Goal: Task Accomplishment & Management: Complete application form

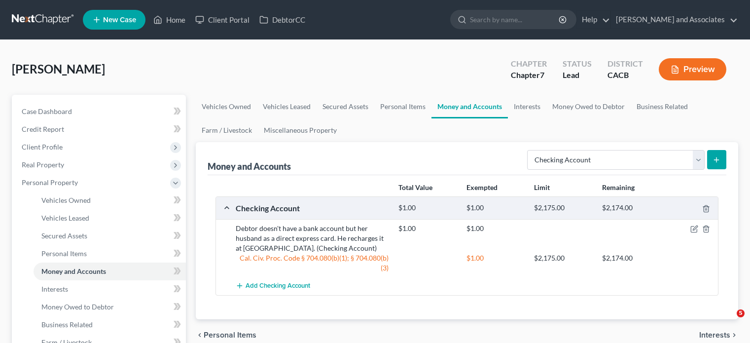
select select "checking"
click at [35, 21] on link at bounding box center [43, 20] width 63 height 18
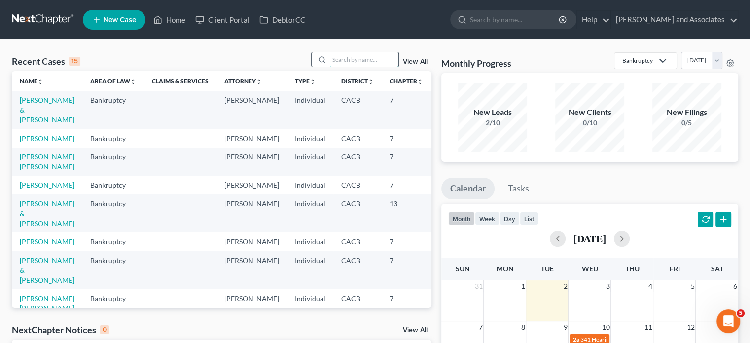
click at [343, 59] on input "search" at bounding box center [363, 59] width 69 height 14
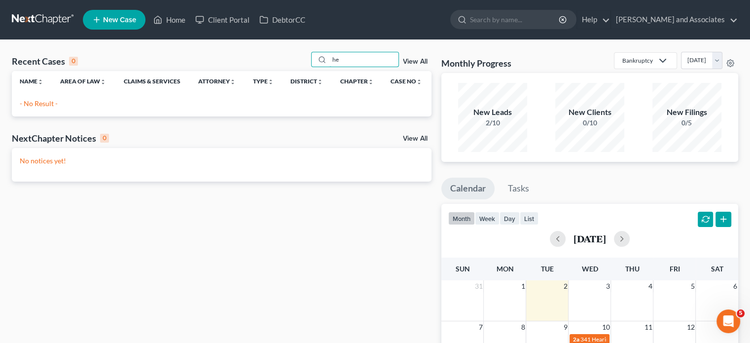
type input "h"
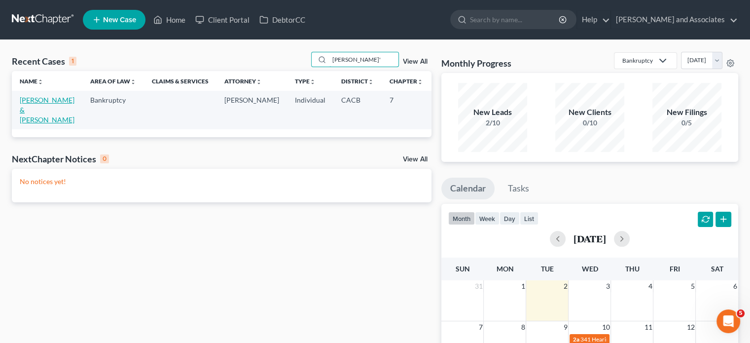
type input "[PERSON_NAME]'"
click at [31, 107] on link "[PERSON_NAME] & [PERSON_NAME]" at bounding box center [47, 110] width 55 height 28
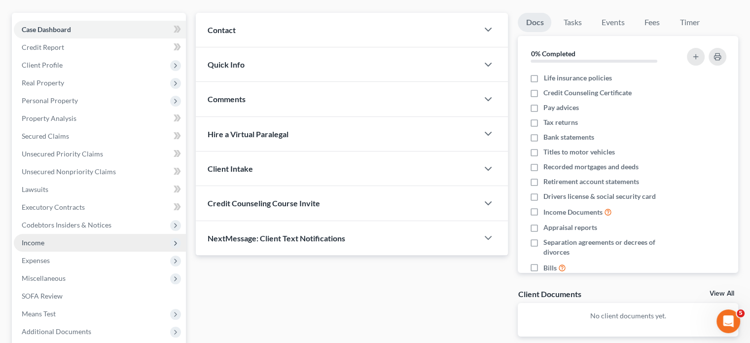
scroll to position [99, 0]
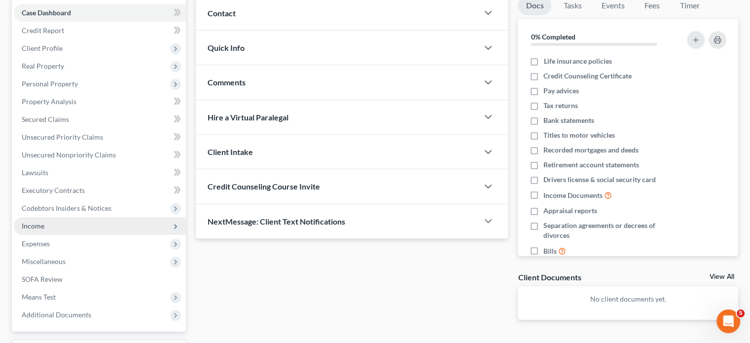
click at [68, 225] on span "Income" at bounding box center [100, 226] width 172 height 18
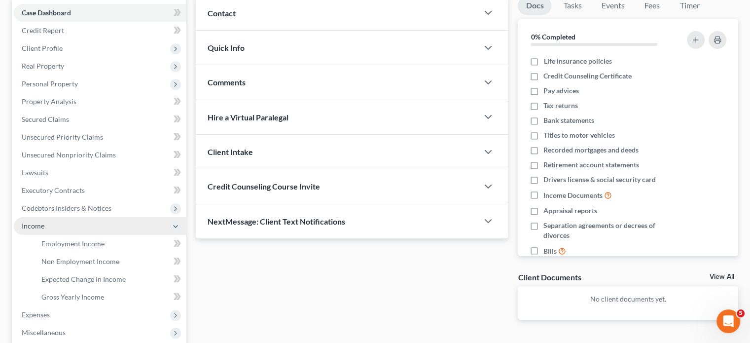
click at [108, 228] on span "Income" at bounding box center [100, 226] width 172 height 18
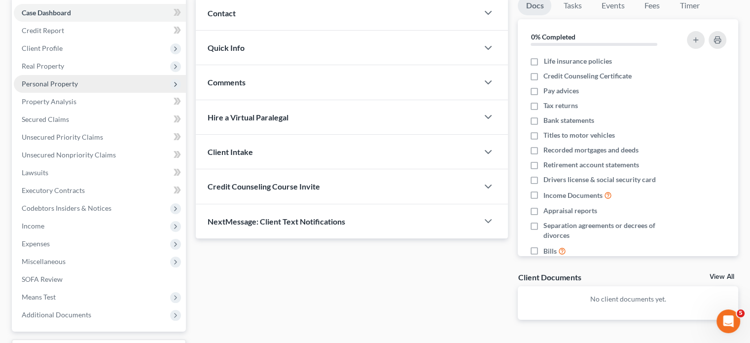
click at [97, 84] on span "Personal Property" at bounding box center [100, 84] width 172 height 18
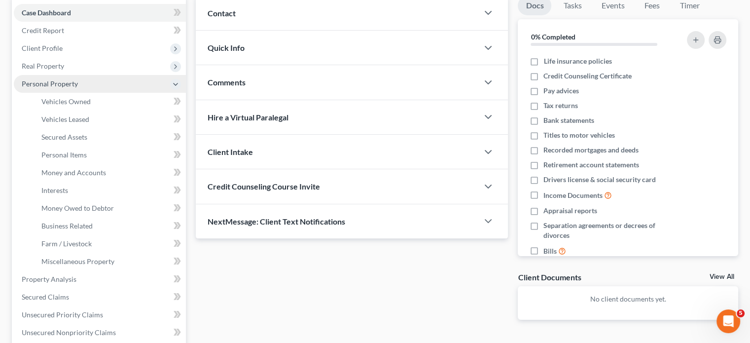
click at [104, 86] on span "Personal Property" at bounding box center [100, 84] width 172 height 18
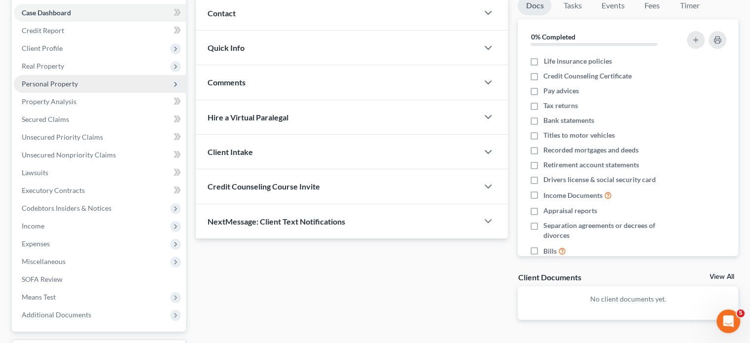
click at [97, 85] on span "Personal Property" at bounding box center [100, 84] width 172 height 18
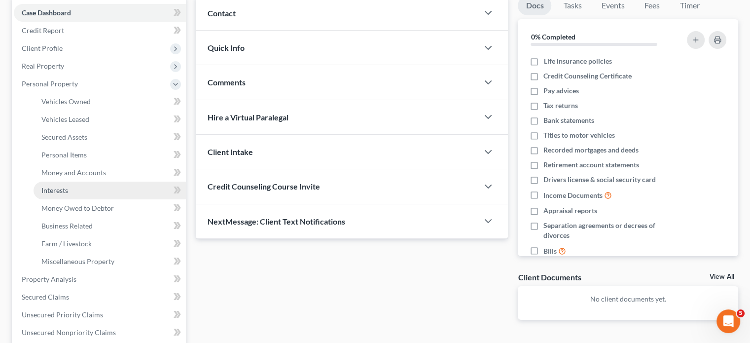
click at [77, 189] on link "Interests" at bounding box center [110, 190] width 152 height 18
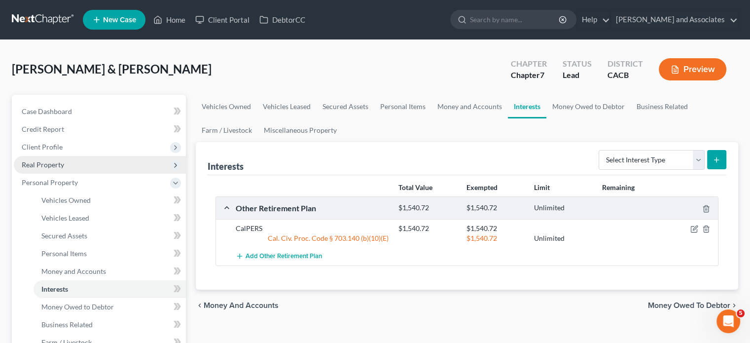
click at [126, 169] on span "Real Property" at bounding box center [100, 165] width 172 height 18
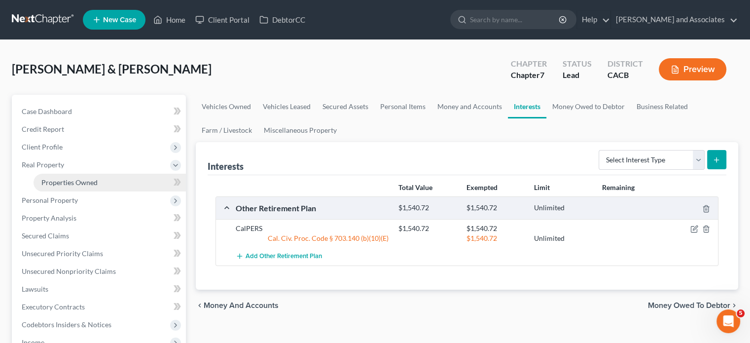
click at [131, 184] on link "Properties Owned" at bounding box center [110, 183] width 152 height 18
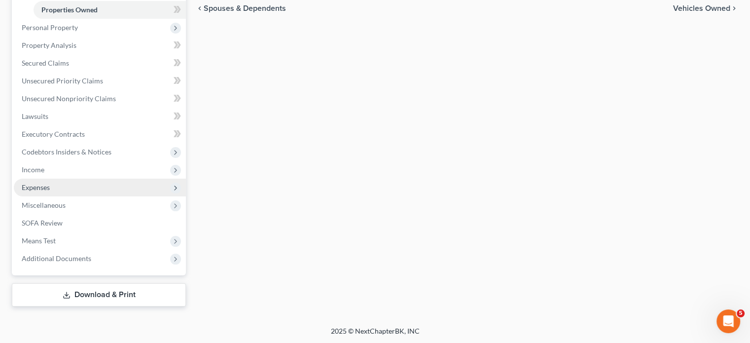
scroll to position [74, 0]
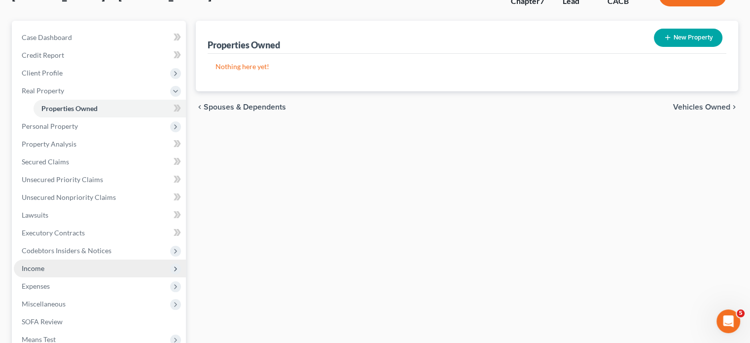
click at [79, 264] on span "Income" at bounding box center [100, 268] width 172 height 18
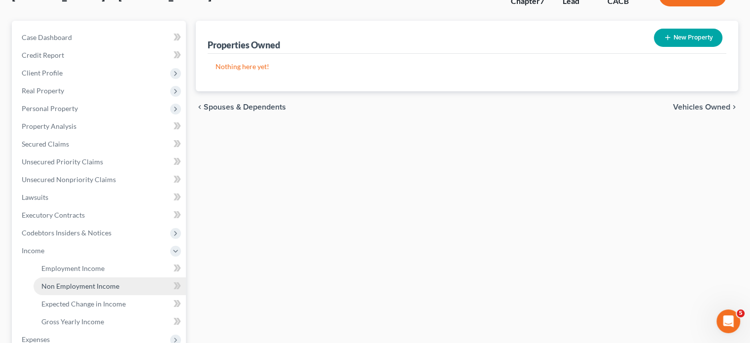
click at [84, 283] on span "Non Employment Income" at bounding box center [80, 286] width 78 height 8
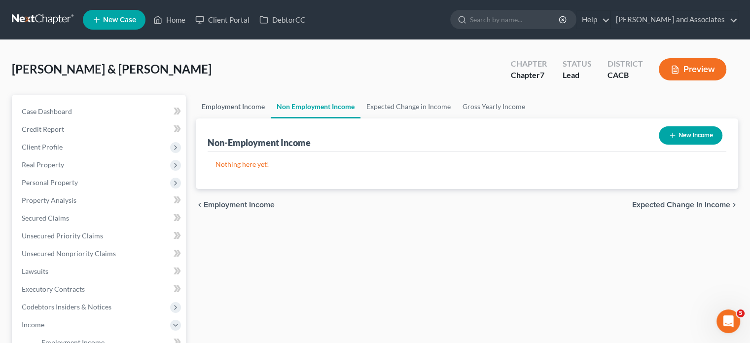
click at [229, 98] on link "Employment Income" at bounding box center [233, 107] width 75 height 24
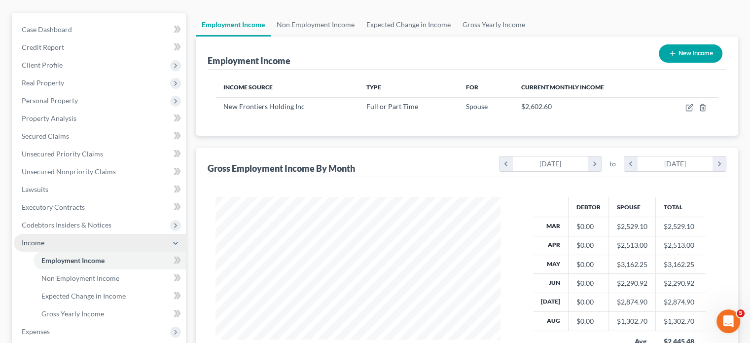
scroll to position [99, 0]
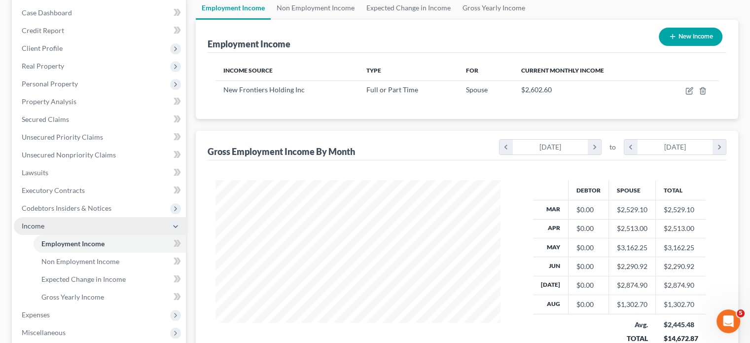
click at [93, 224] on span "Income" at bounding box center [100, 226] width 172 height 18
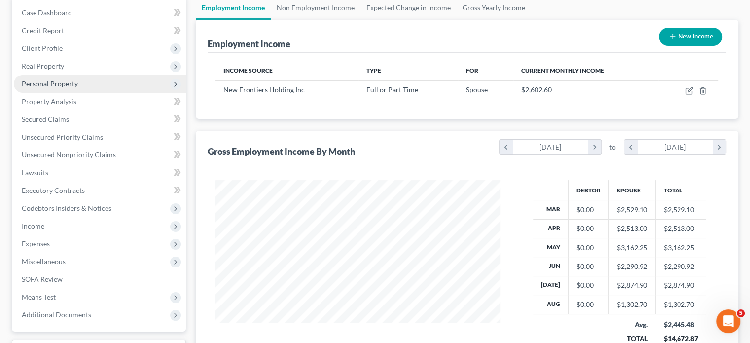
click at [89, 89] on span "Personal Property" at bounding box center [100, 84] width 172 height 18
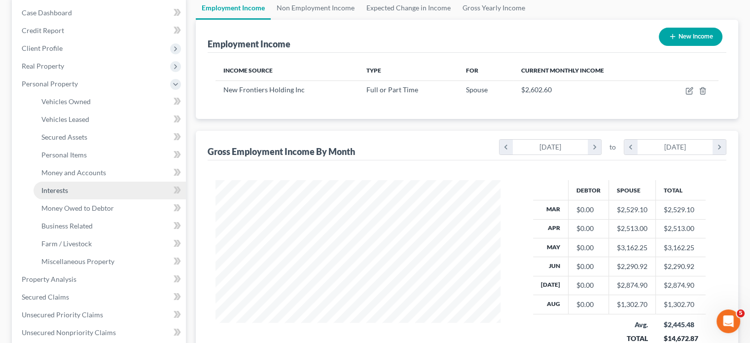
click at [80, 187] on link "Interests" at bounding box center [110, 190] width 152 height 18
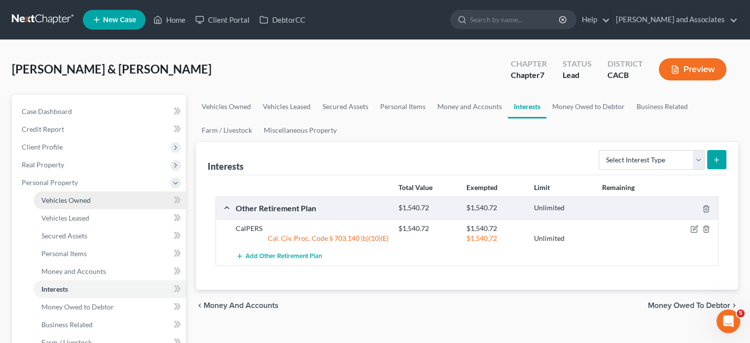
click at [100, 202] on link "Vehicles Owned" at bounding box center [110, 200] width 152 height 18
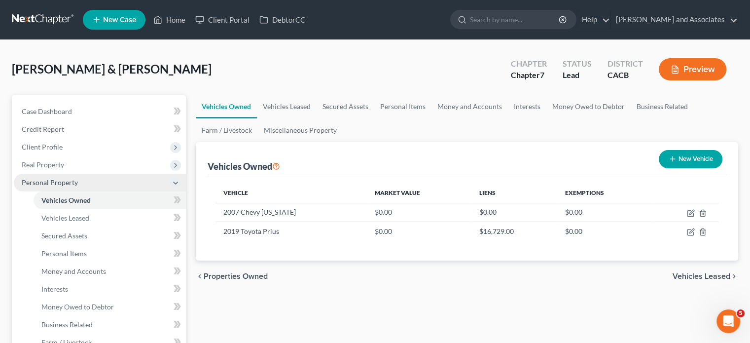
click at [97, 177] on span "Personal Property" at bounding box center [100, 183] width 172 height 18
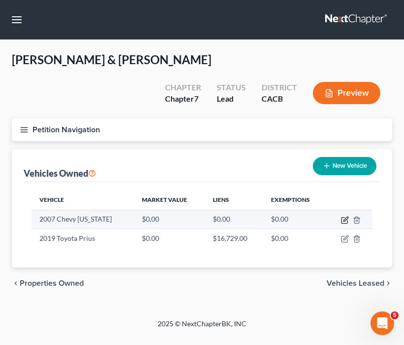
click at [344, 217] on icon "button" at bounding box center [345, 220] width 8 height 8
select select "0"
select select "19"
select select "3"
select select "0"
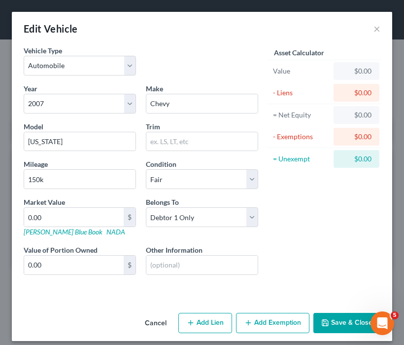
click at [345, 218] on div "Asset Calculator Value $0.00 - Liens $0.00 = Net Equity $0.00 - Exemptions $0.0…" at bounding box center [324, 168] width 122 height 246
click at [63, 212] on input "0.00" at bounding box center [74, 217] width 100 height 19
type input "2"
type input "2.00"
type input "25"
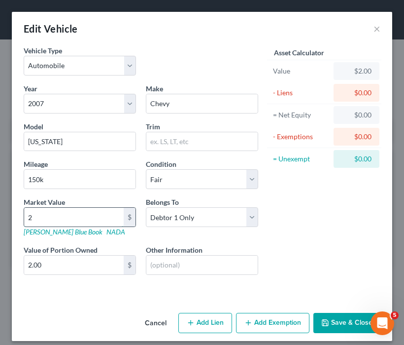
type input "25.00"
type input "257"
type input "257.00"
type input "2578"
type input "2,578.00"
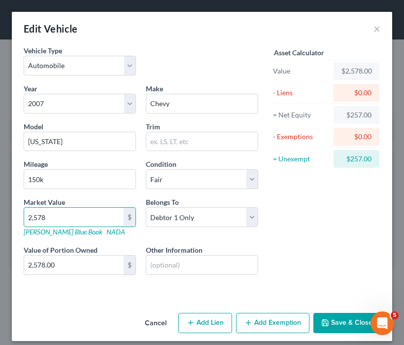
type input "2,578"
click at [266, 316] on button "Add Exemption" at bounding box center [272, 323] width 73 height 21
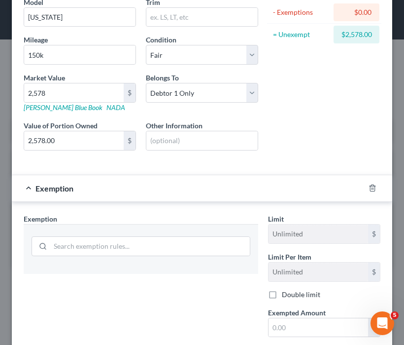
scroll to position [197, 0]
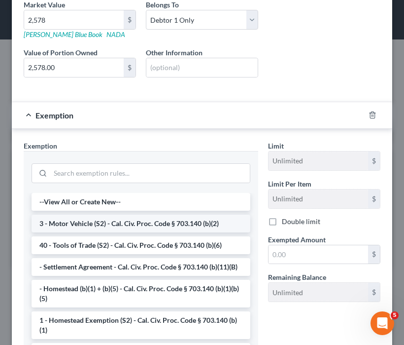
click at [164, 224] on li "3 - Motor Vehicle (S2) - Cal. Civ. Proc. Code § 703.140 (b)(2)" at bounding box center [141, 223] width 219 height 18
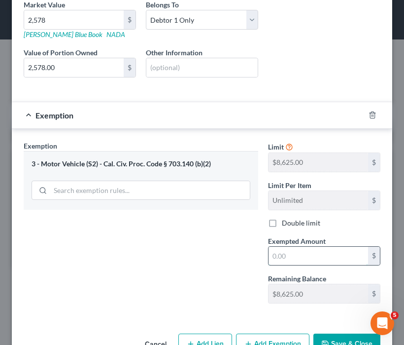
click at [328, 256] on input "text" at bounding box center [319, 256] width 100 height 19
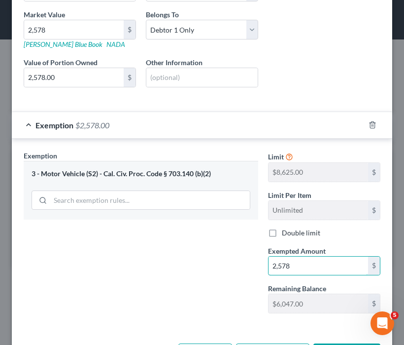
scroll to position [224, 0]
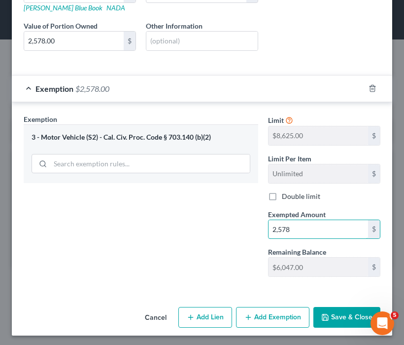
type input "2,578"
click at [323, 325] on div "Cancel Add Lien Add Lease Add Exemption Save & Close" at bounding box center [202, 319] width 381 height 33
click at [330, 313] on button "Save & Close" at bounding box center [347, 317] width 67 height 21
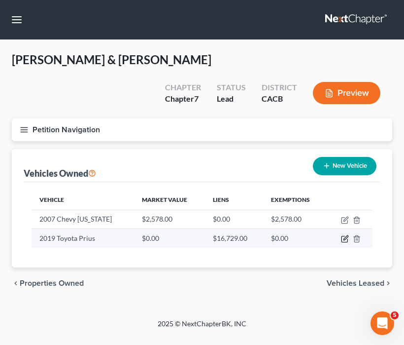
click at [344, 237] on icon "button" at bounding box center [345, 239] width 8 height 8
select select "0"
select select "7"
select select "2"
select select "1"
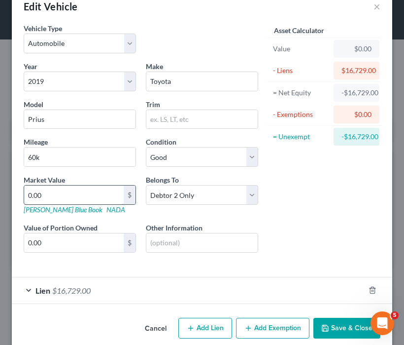
scroll to position [34, 0]
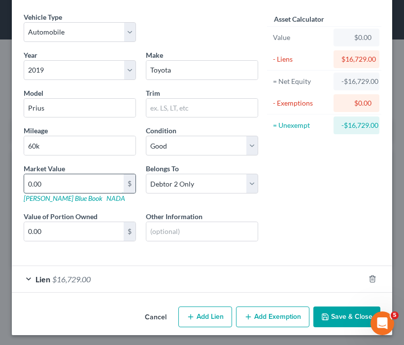
click at [95, 186] on input "0.00" at bounding box center [74, 183] width 100 height 19
type input "1"
type input "1.00"
type input "15"
type input "15.00"
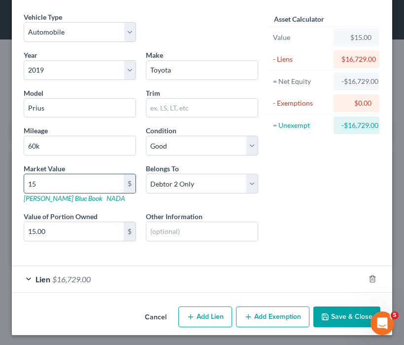
type input "150"
type input "150.00"
type input "1502"
type input "1,502.00"
type input "15020"
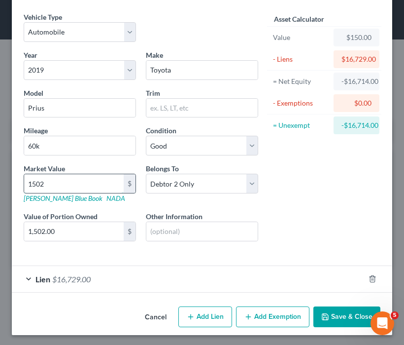
type input "15,020.00"
type input "15,020"
click at [337, 308] on button "Save & Close" at bounding box center [347, 316] width 67 height 21
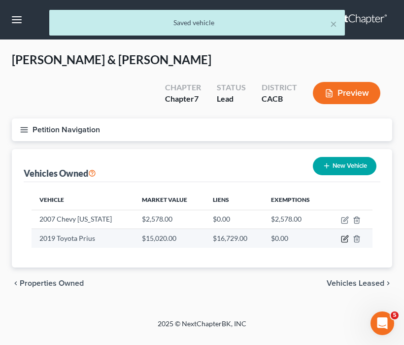
click at [345, 238] on icon "button" at bounding box center [345, 239] width 8 height 8
select select "0"
select select "7"
select select "2"
select select "1"
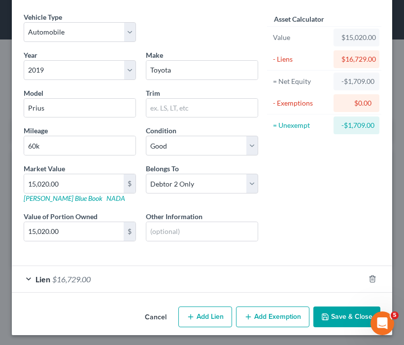
click at [342, 313] on button "Save & Close" at bounding box center [347, 316] width 67 height 21
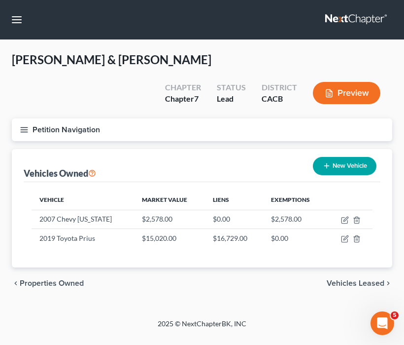
click at [22, 130] on icon "button" at bounding box center [24, 129] width 9 height 9
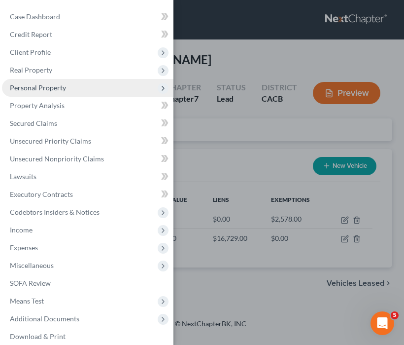
click at [109, 86] on span "Personal Property" at bounding box center [88, 88] width 172 height 18
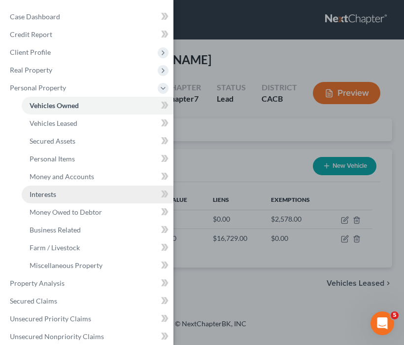
click at [70, 194] on link "Interests" at bounding box center [98, 194] width 152 height 18
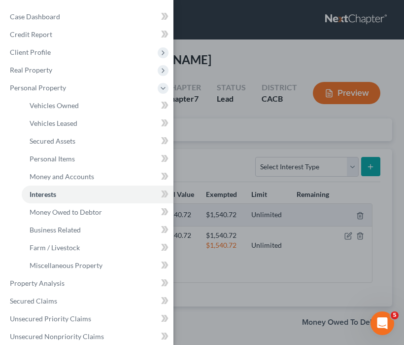
click at [231, 212] on div "Case Dashboard Payments Invoices Payments Payments Credit Report Client Profile" at bounding box center [202, 172] width 404 height 345
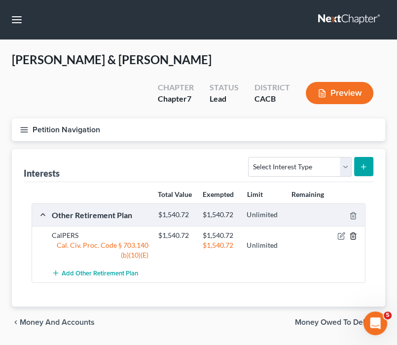
click at [353, 236] on line "button" at bounding box center [353, 237] width 0 height 2
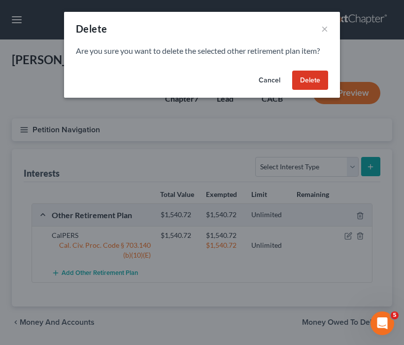
click at [317, 73] on button "Delete" at bounding box center [310, 81] width 36 height 20
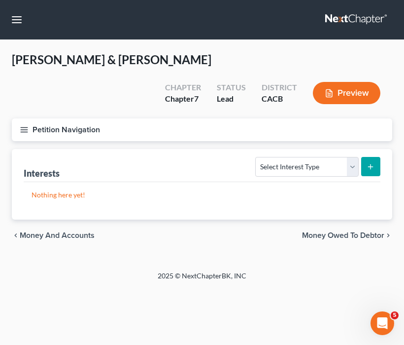
click at [21, 126] on icon "button" at bounding box center [24, 129] width 9 height 9
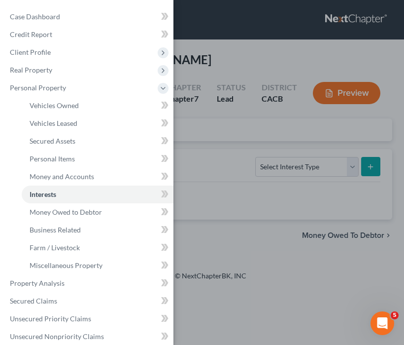
click at [243, 249] on div "Case Dashboard Payments Invoices Payments Payments Credit Report Client Profile" at bounding box center [202, 172] width 404 height 345
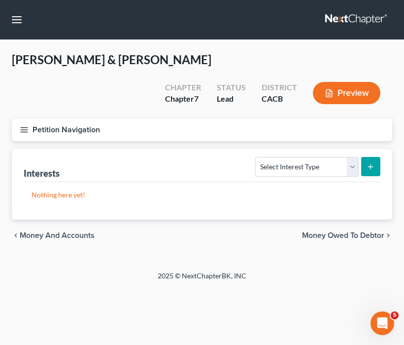
click at [26, 126] on icon "button" at bounding box center [24, 129] width 9 height 9
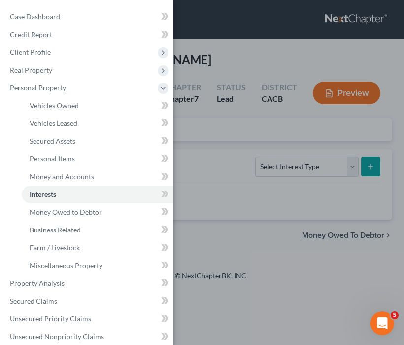
click at [219, 247] on div "Case Dashboard Payments Invoices Payments Payments Credit Report Client Profile" at bounding box center [202, 172] width 404 height 345
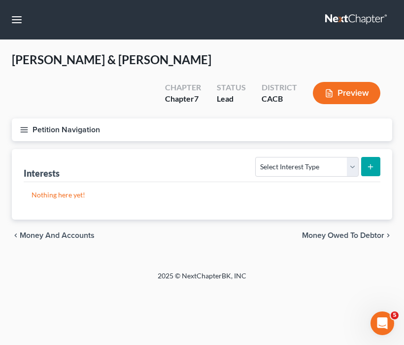
click at [24, 132] on line "button" at bounding box center [24, 132] width 7 height 0
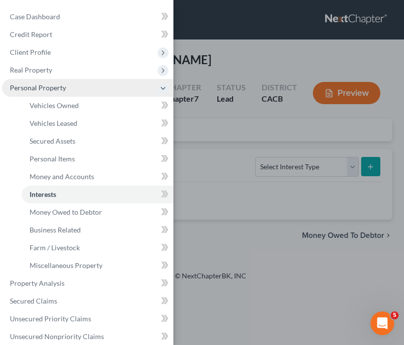
click at [86, 88] on span "Personal Property" at bounding box center [88, 88] width 172 height 18
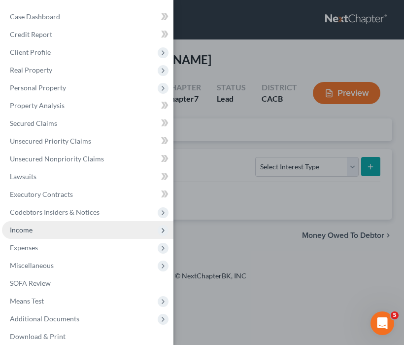
click at [46, 230] on span "Income" at bounding box center [88, 230] width 172 height 18
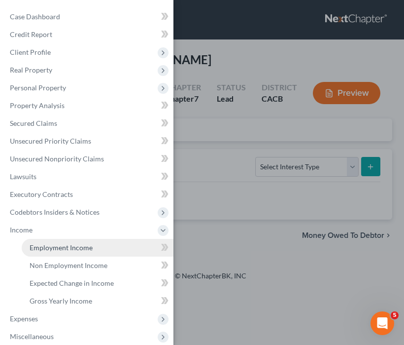
click at [95, 251] on link "Employment Income" at bounding box center [98, 248] width 152 height 18
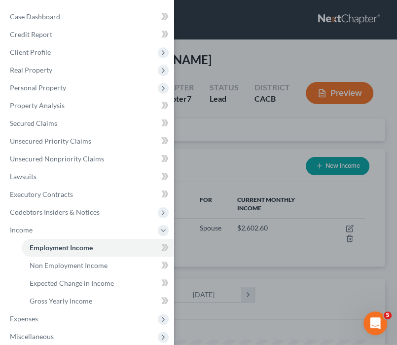
scroll to position [166, 353]
click at [225, 197] on div "Case Dashboard Payments Invoices Payments Payments Credit Report Client Profile" at bounding box center [198, 172] width 397 height 345
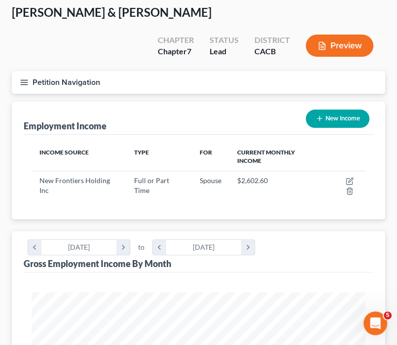
scroll to position [0, 0]
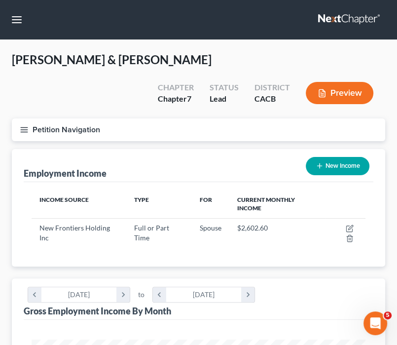
click at [26, 132] on icon "button" at bounding box center [24, 129] width 9 height 9
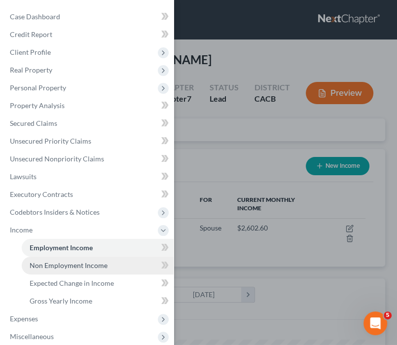
click at [109, 270] on link "Non Employment Income" at bounding box center [98, 265] width 152 height 18
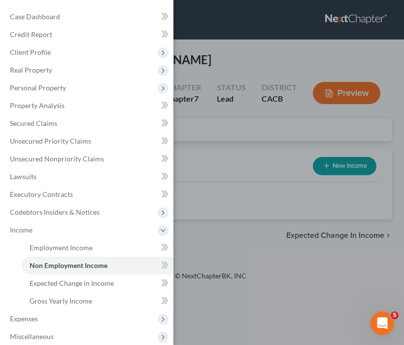
click at [225, 185] on div "Case Dashboard Payments Invoices Payments Payments Credit Report Client Profile" at bounding box center [202, 172] width 404 height 345
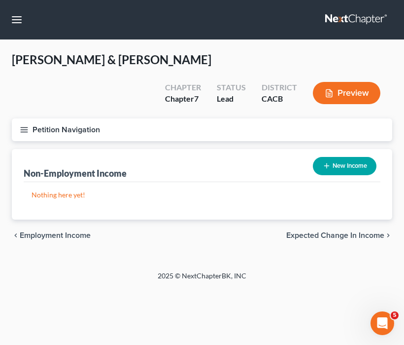
click at [321, 159] on button "New Income" at bounding box center [345, 166] width 64 height 18
select select "0"
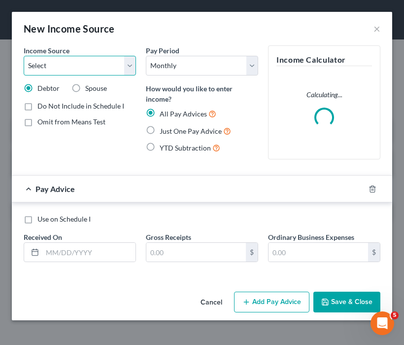
click at [76, 69] on select "Select Unemployment Disability (from employer) Pension Retirement Social Securi…" at bounding box center [80, 66] width 112 height 20
select select "3"
click at [24, 56] on select "Select Unemployment Disability (from employer) Pension Retirement Social Securi…" at bounding box center [80, 66] width 112 height 20
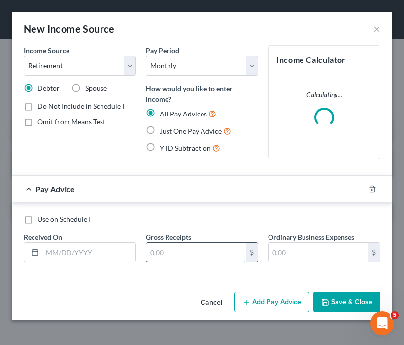
click at [183, 246] on input "text" at bounding box center [196, 252] width 100 height 19
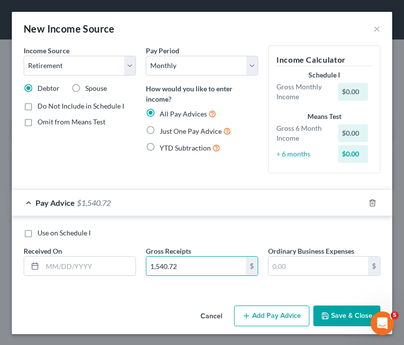
type input "1,540.72"
click at [349, 310] on button "Save & Close" at bounding box center [347, 315] width 67 height 21
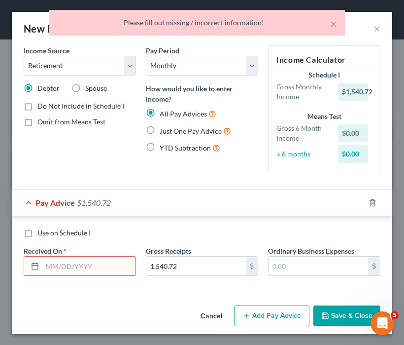
click at [160, 127] on label "Just One Pay Advice" at bounding box center [195, 130] width 71 height 11
click at [164, 127] on input "Just One Pay Advice" at bounding box center [167, 128] width 6 height 6
radio input "true"
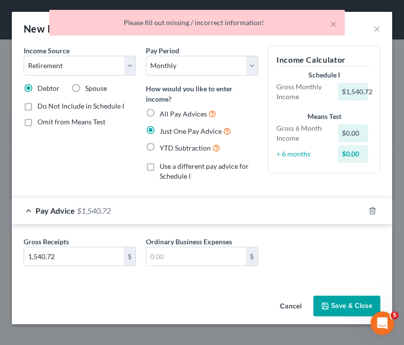
click at [345, 306] on button "Save & Close" at bounding box center [347, 305] width 67 height 21
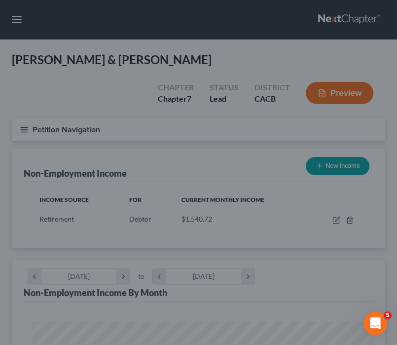
scroll to position [492884, 492698]
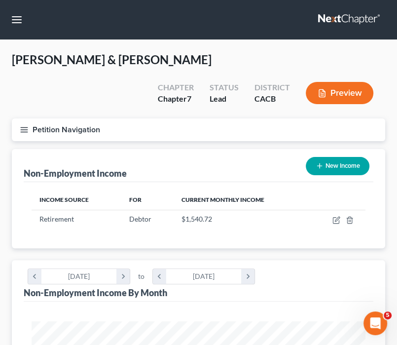
click at [26, 128] on icon "button" at bounding box center [24, 129] width 9 height 9
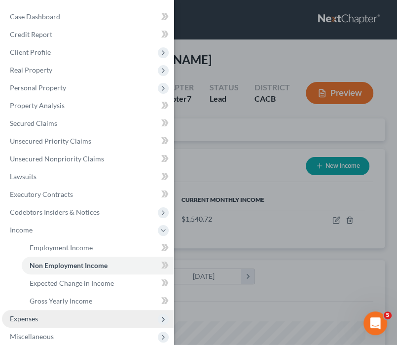
click at [20, 314] on span "Expenses" at bounding box center [88, 319] width 172 height 18
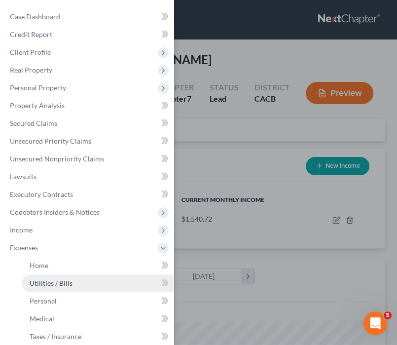
scroll to position [99, 0]
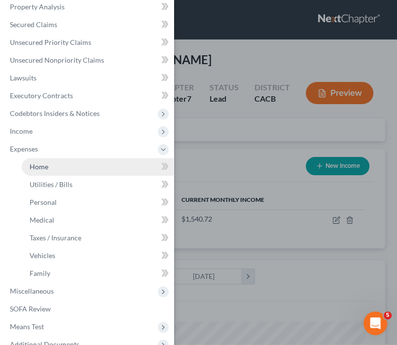
click at [47, 164] on span "Home" at bounding box center [39, 166] width 19 height 8
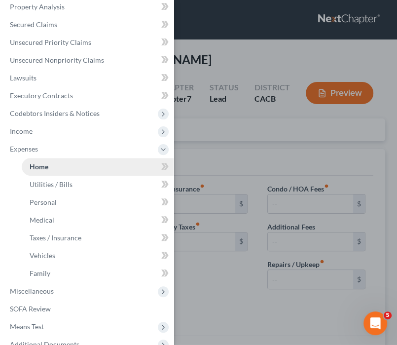
type input "0.00"
radio input "true"
type input "0.00"
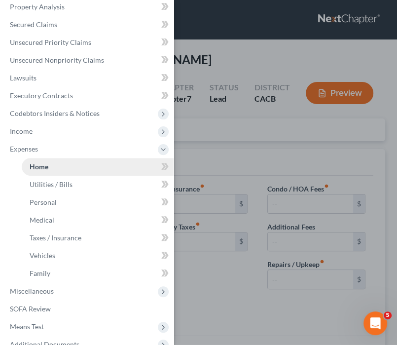
type input "0.00"
click at [243, 284] on div "Case Dashboard Payments Invoices Payments Payments Credit Report Client Profile" at bounding box center [198, 172] width 397 height 345
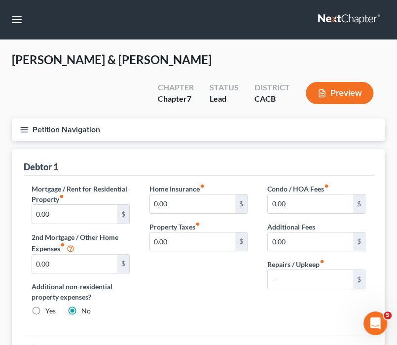
click at [20, 130] on icon "button" at bounding box center [24, 129] width 9 height 9
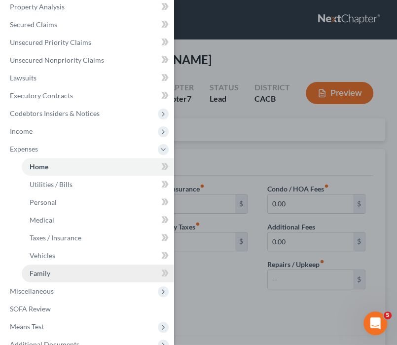
click at [70, 273] on link "Family" at bounding box center [98, 273] width 152 height 18
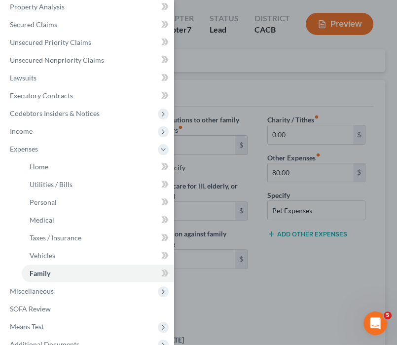
scroll to position [99, 0]
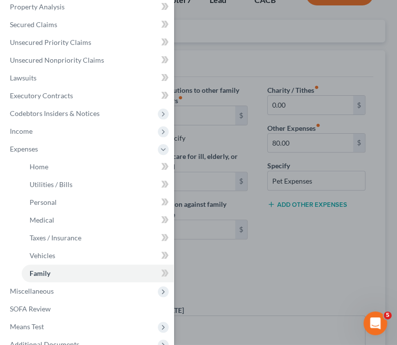
click at [304, 219] on div "Case Dashboard Payments Invoices Payments Payments Credit Report Client Profile" at bounding box center [198, 172] width 397 height 345
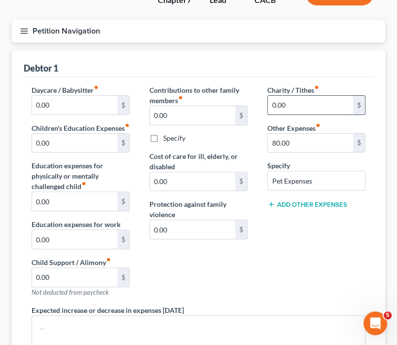
click at [299, 106] on input "0.00" at bounding box center [310, 105] width 85 height 19
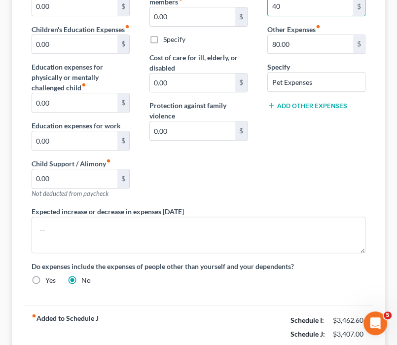
type input "40"
click at [293, 171] on div "Charity / Tithes fiber_manual_record 40 $ Other Expenses fiber_manual_record 80…" at bounding box center [316, 96] width 118 height 220
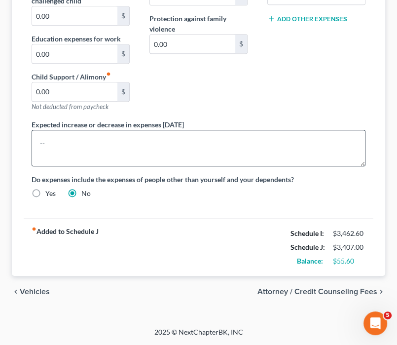
scroll to position [193, 0]
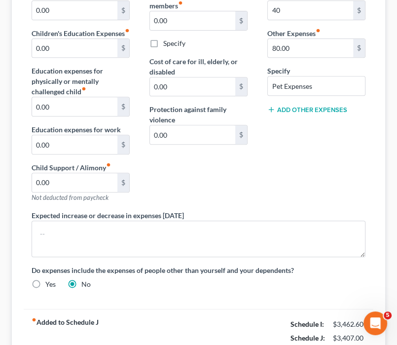
click at [301, 155] on div "Charity / Tithes fiber_manual_record 40 $ Other Expenses fiber_manual_record 80…" at bounding box center [316, 100] width 118 height 220
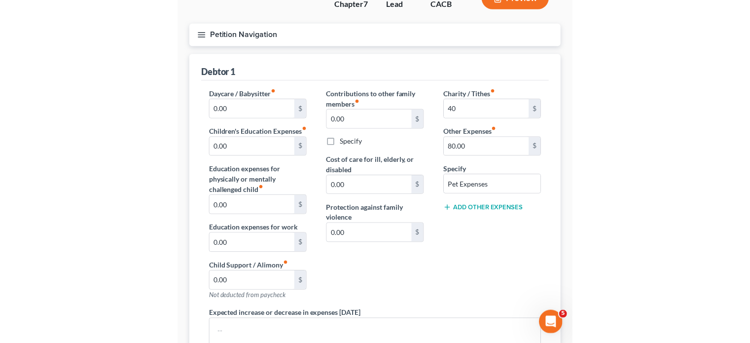
scroll to position [0, 0]
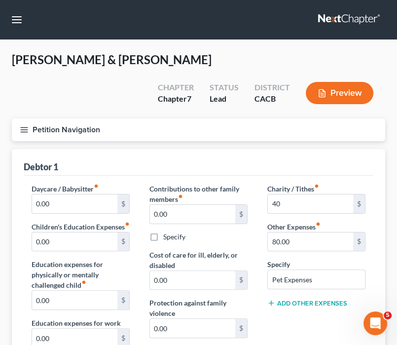
click at [31, 126] on button "Petition Navigation" at bounding box center [198, 129] width 373 height 23
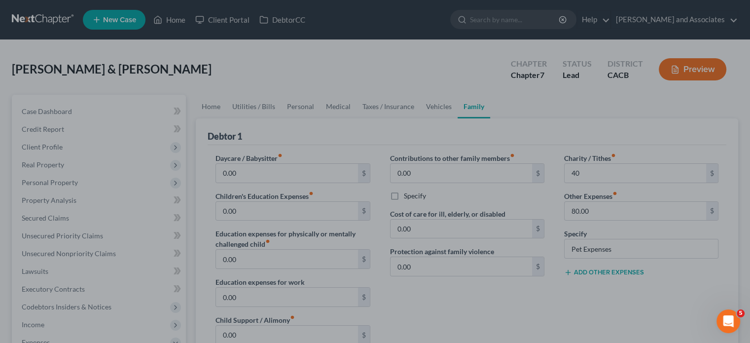
click at [352, 81] on div at bounding box center [375, 171] width 750 height 343
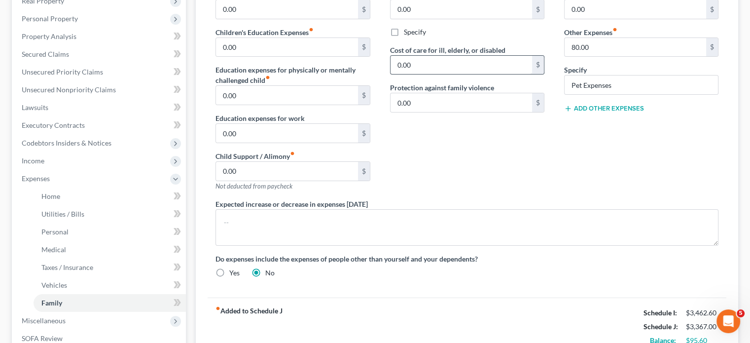
scroll to position [82, 0]
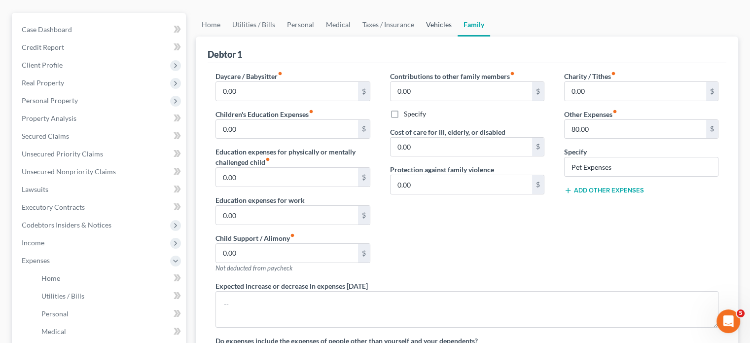
click at [430, 26] on link "Vehicles" at bounding box center [438, 25] width 37 height 24
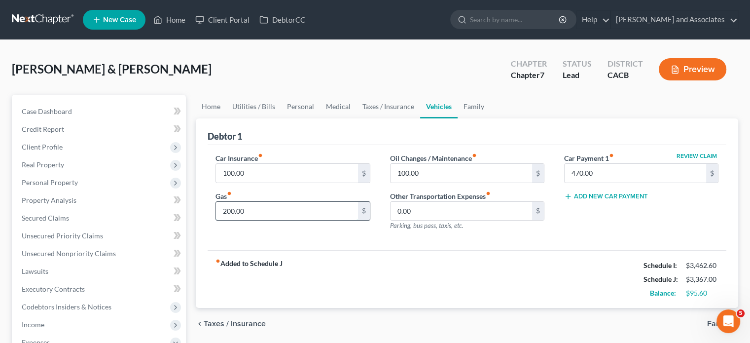
click at [279, 207] on input "200.00" at bounding box center [287, 211] width 142 height 19
type input "300"
click at [319, 254] on div "fiber_manual_record Added to Schedule J Schedule I: $3,462.60 Schedule J: $3,46…" at bounding box center [467, 279] width 519 height 58
click at [288, 213] on input "300" at bounding box center [287, 211] width 142 height 19
click at [280, 240] on div "Car Insurance fiber_manual_record 100.00 $ Gas fiber_manual_record 300 $ Oil Ch…" at bounding box center [467, 198] width 519 height 106
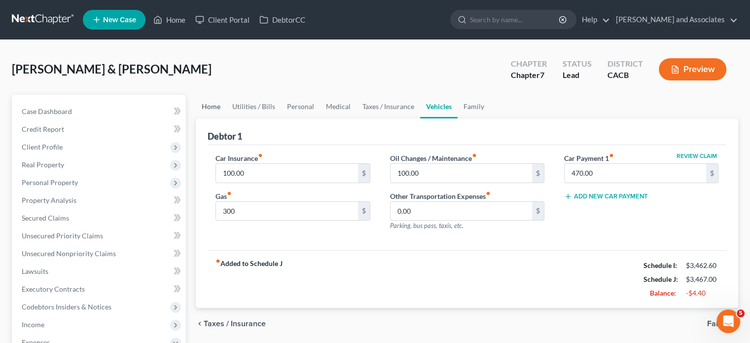
click at [209, 102] on link "Home" at bounding box center [211, 107] width 31 height 24
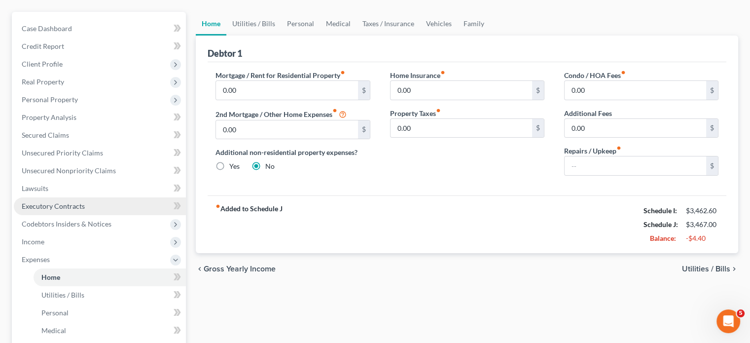
scroll to position [99, 0]
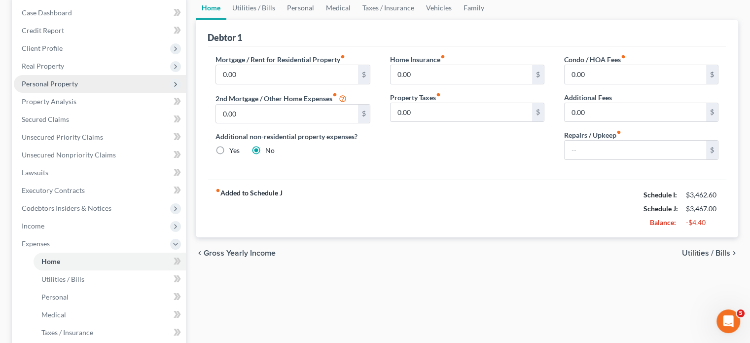
click at [65, 84] on span "Personal Property" at bounding box center [50, 83] width 56 height 8
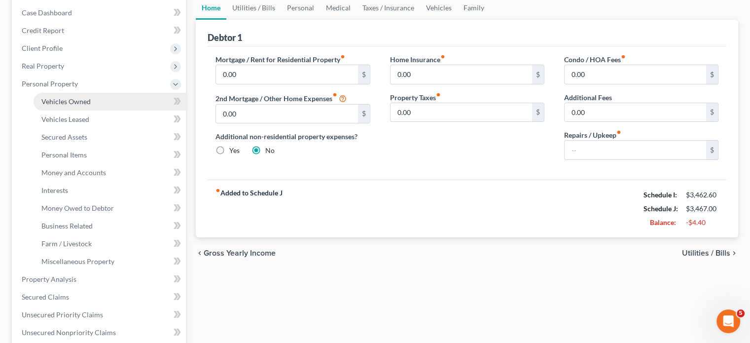
click at [118, 101] on link "Vehicles Owned" at bounding box center [110, 102] width 152 height 18
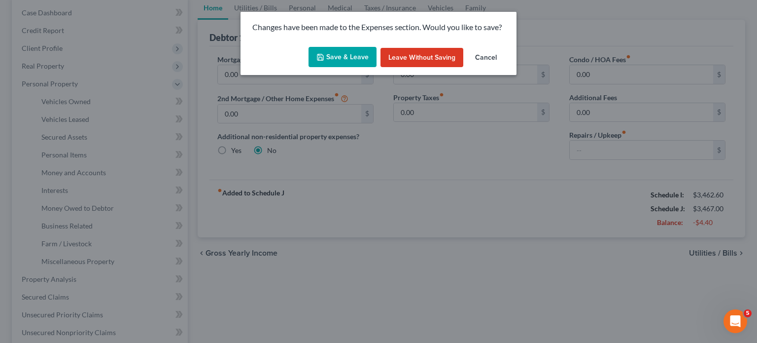
click at [340, 52] on button "Save & Leave" at bounding box center [343, 57] width 68 height 21
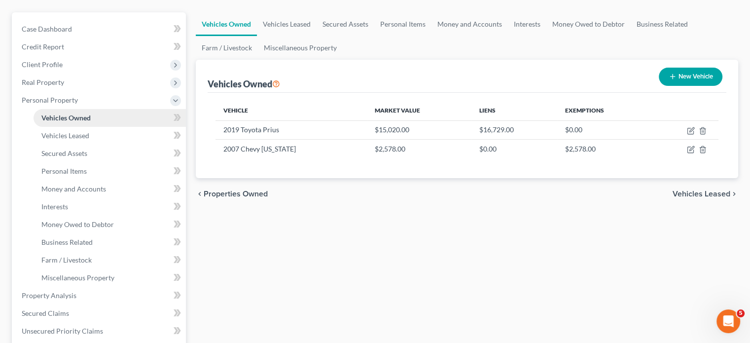
scroll to position [99, 0]
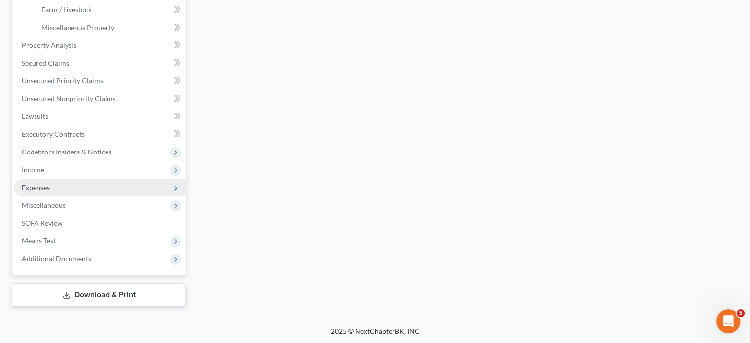
click at [66, 187] on span "Expenses" at bounding box center [100, 187] width 172 height 18
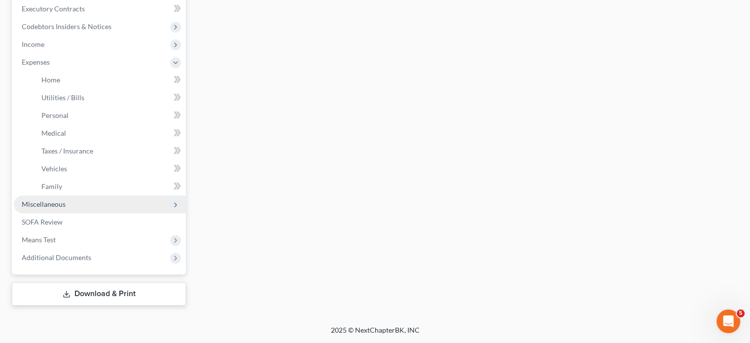
scroll to position [279, 0]
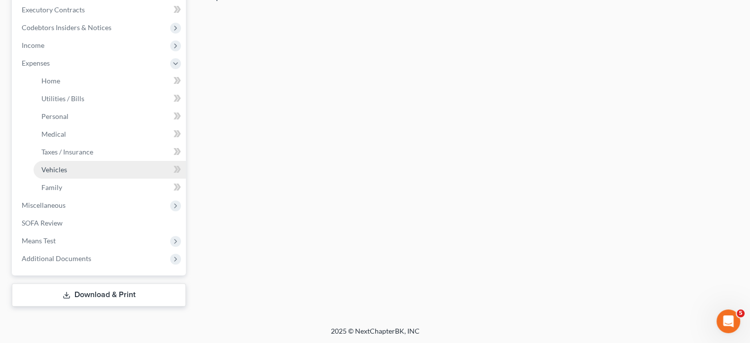
click at [114, 173] on link "Vehicles" at bounding box center [110, 170] width 152 height 18
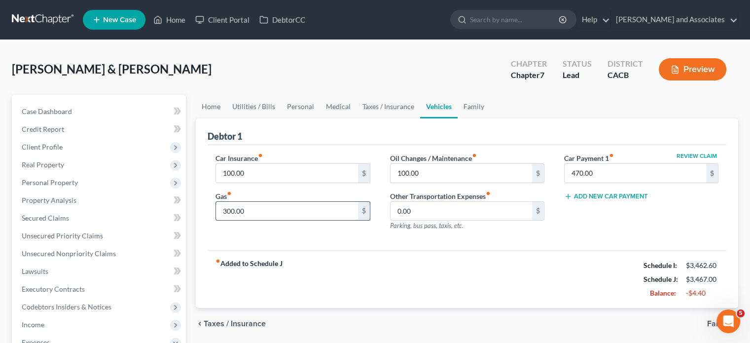
click at [300, 208] on input "300.00" at bounding box center [287, 211] width 142 height 19
type input "350"
click at [271, 221] on div "Car Insurance fiber_manual_record 100.00 $ Gas fiber_manual_record 350 $" at bounding box center [293, 196] width 174 height 86
click at [479, 104] on link "Family" at bounding box center [474, 107] width 33 height 24
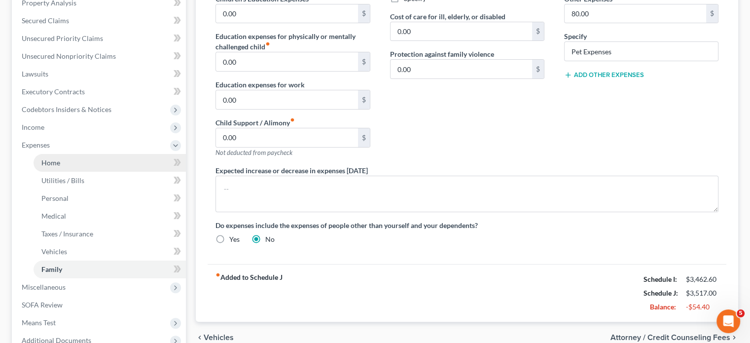
click at [69, 169] on link "Home" at bounding box center [110, 163] width 152 height 18
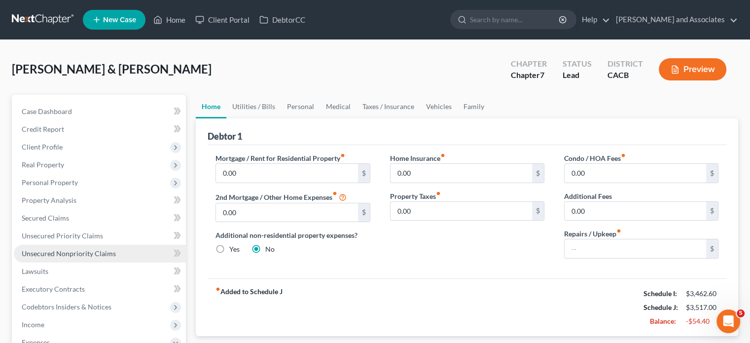
scroll to position [99, 0]
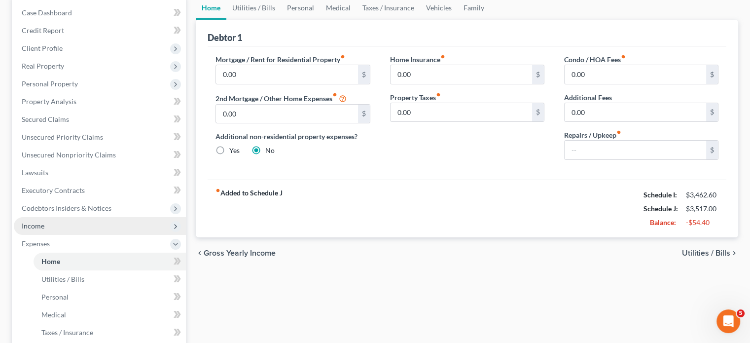
click at [54, 226] on span "Income" at bounding box center [100, 226] width 172 height 18
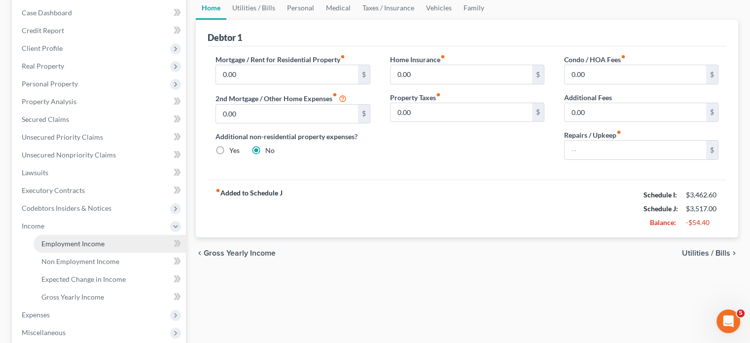
click at [111, 249] on link "Employment Income" at bounding box center [110, 244] width 152 height 18
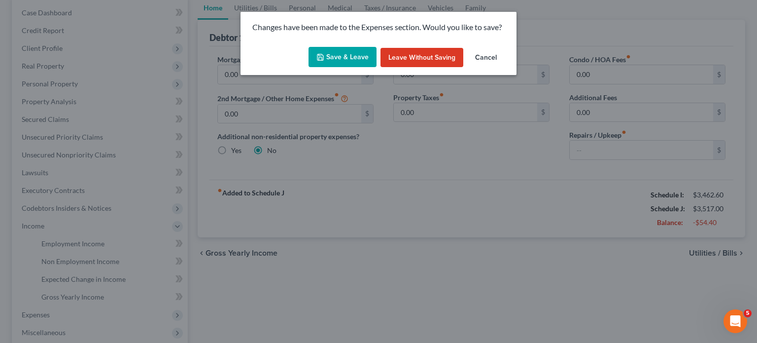
click at [337, 59] on button "Save & Leave" at bounding box center [343, 57] width 68 height 21
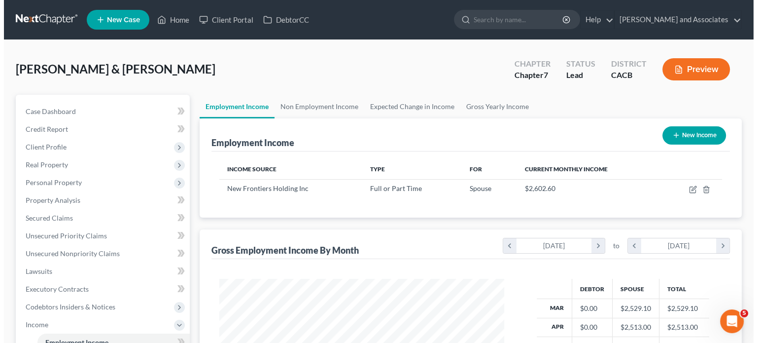
scroll to position [99, 0]
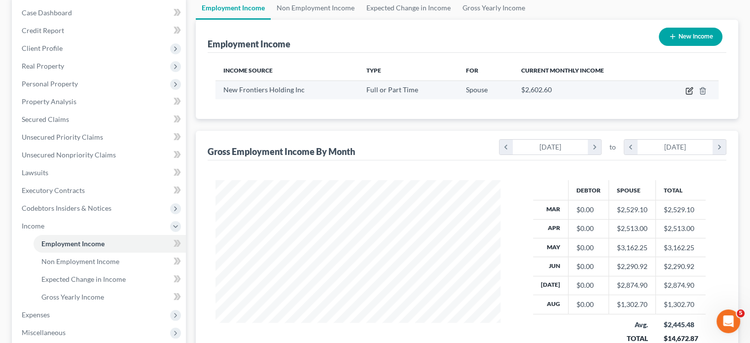
click at [693, 88] on icon "button" at bounding box center [689, 91] width 8 height 8
select select "0"
select select "4"
select select "3"
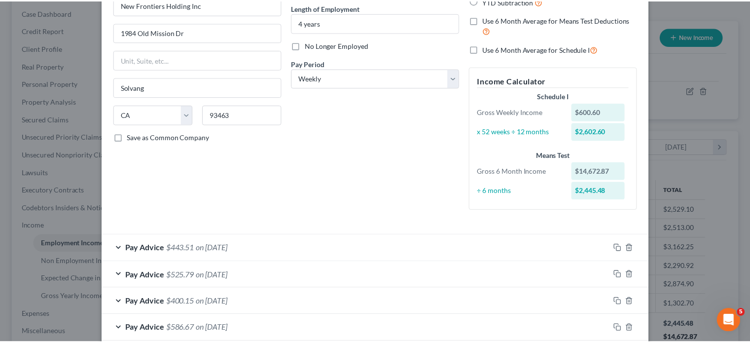
scroll to position [0, 0]
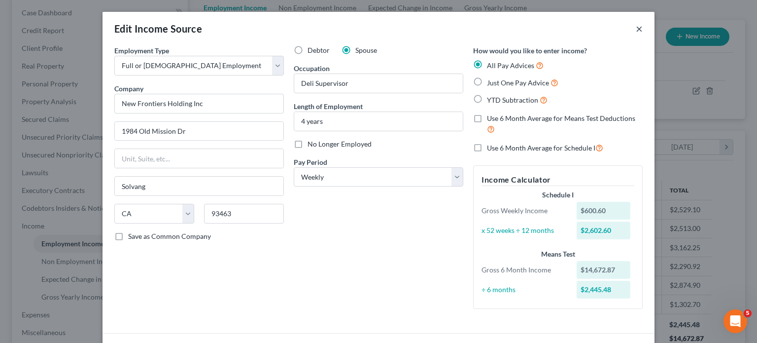
click at [636, 30] on button "×" at bounding box center [639, 29] width 7 height 12
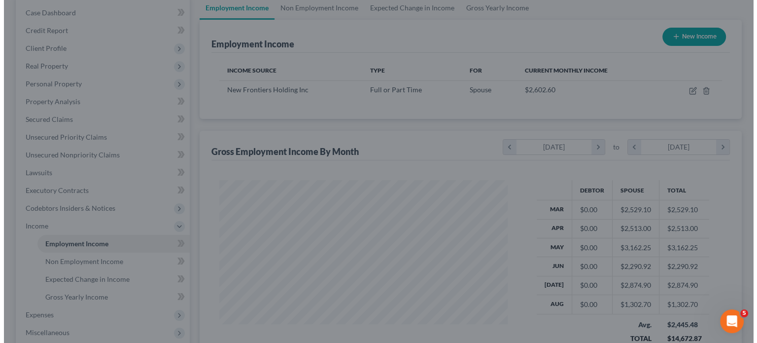
scroll to position [492875, 492746]
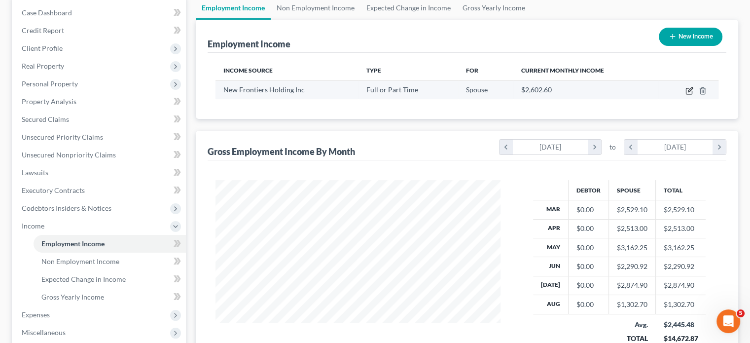
click at [688, 90] on icon "button" at bounding box center [689, 91] width 8 height 8
select select "0"
select select "4"
select select "3"
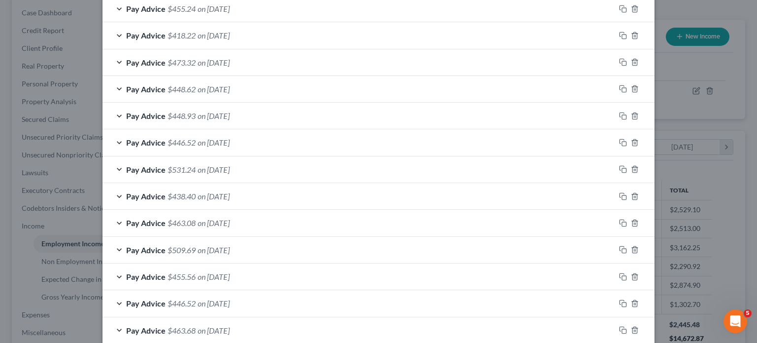
scroll to position [658, 0]
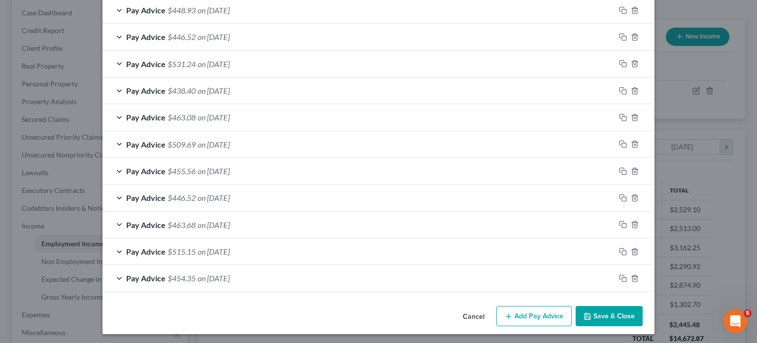
click at [538, 315] on button "Add Pay Advice" at bounding box center [534, 316] width 75 height 21
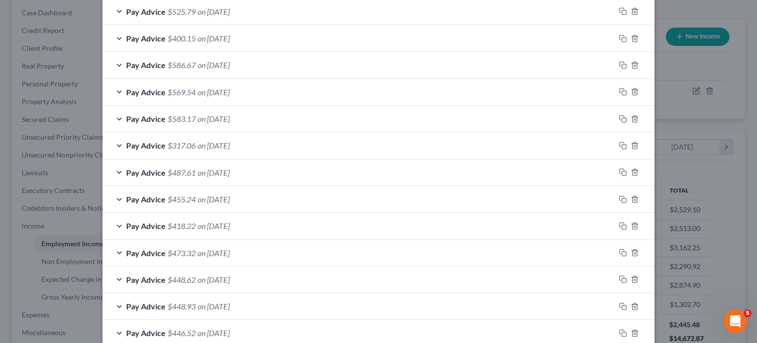
scroll to position [756, 0]
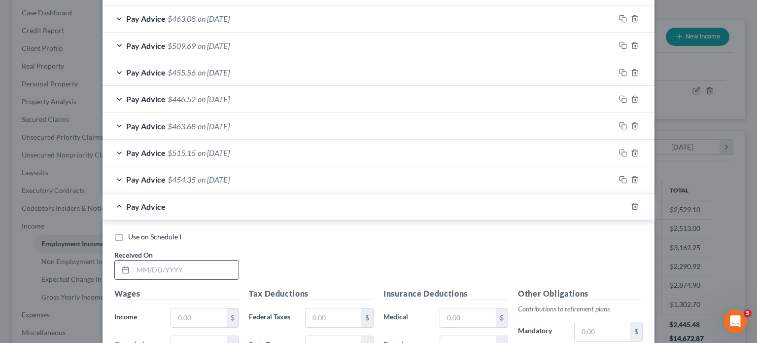
click at [193, 275] on input "text" at bounding box center [186, 269] width 106 height 19
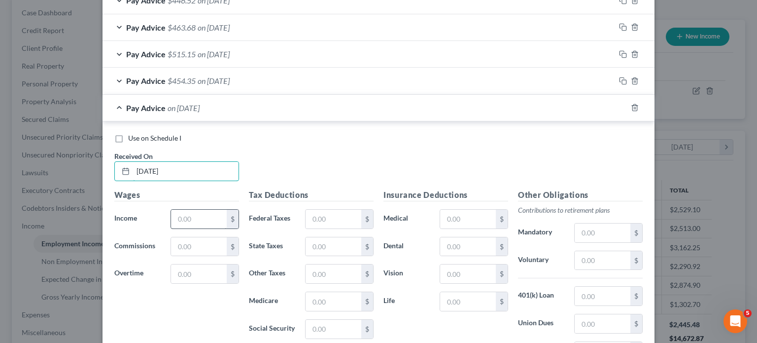
type input "08/15/2025"
click at [197, 220] on input "text" at bounding box center [199, 219] width 56 height 19
type input "782.08"
click at [335, 213] on input "text" at bounding box center [334, 219] width 56 height 19
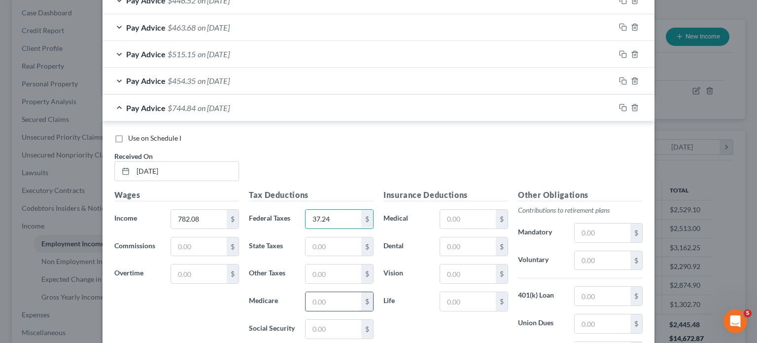
type input "37.24"
click at [342, 292] on input "text" at bounding box center [334, 301] width 56 height 19
type input "10.48"
click at [347, 323] on input "text" at bounding box center [334, 328] width 56 height 19
type input "44.81"
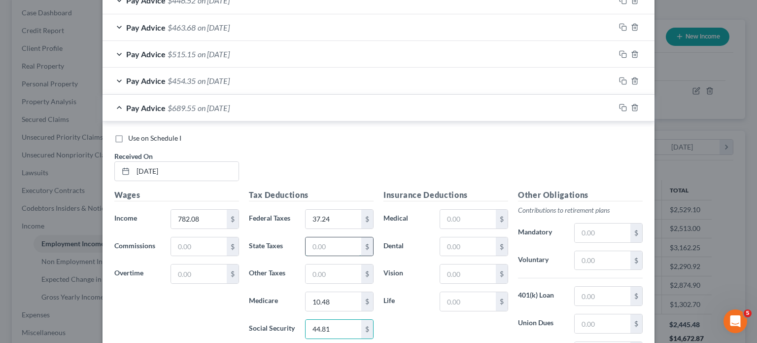
click at [348, 246] on input "text" at bounding box center [334, 246] width 56 height 19
type input "13.02"
click at [320, 265] on input "text" at bounding box center [334, 273] width 56 height 19
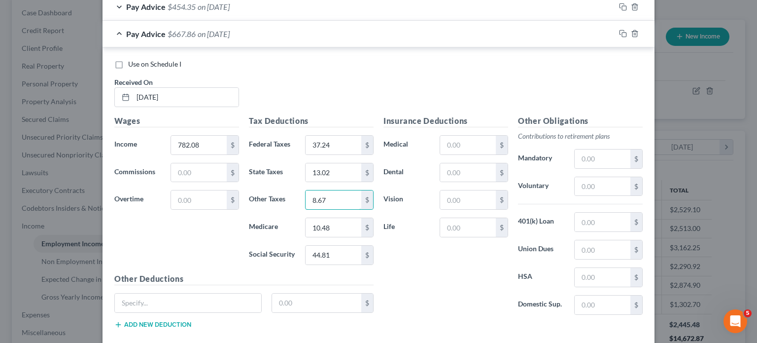
scroll to position [954, 0]
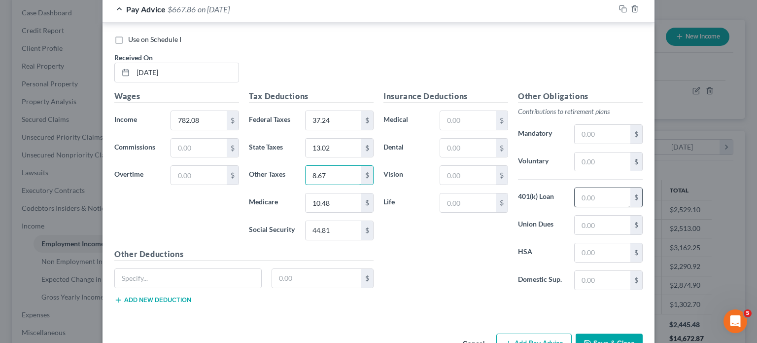
type input "8.67"
click at [595, 188] on input "text" at bounding box center [603, 197] width 56 height 19
type input "23.46"
click at [484, 146] on input "text" at bounding box center [468, 148] width 56 height 19
type input "12.08"
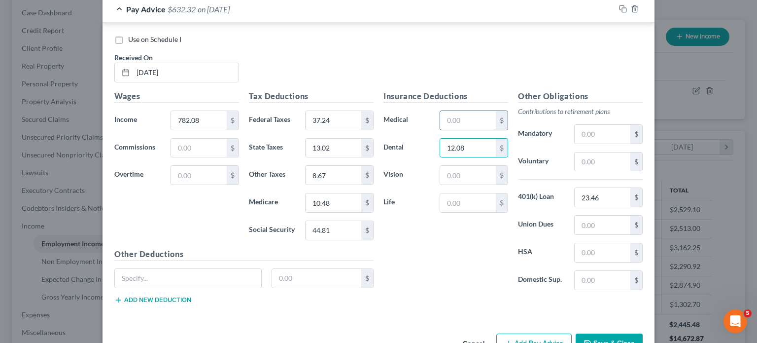
click at [466, 114] on input "text" at bounding box center [468, 120] width 56 height 19
type input "44.65"
click at [452, 171] on input "text" at bounding box center [468, 175] width 56 height 19
type input "2.54"
click at [117, 6] on div "Pay Advice $585.13 on 08/15/2025" at bounding box center [359, 9] width 513 height 26
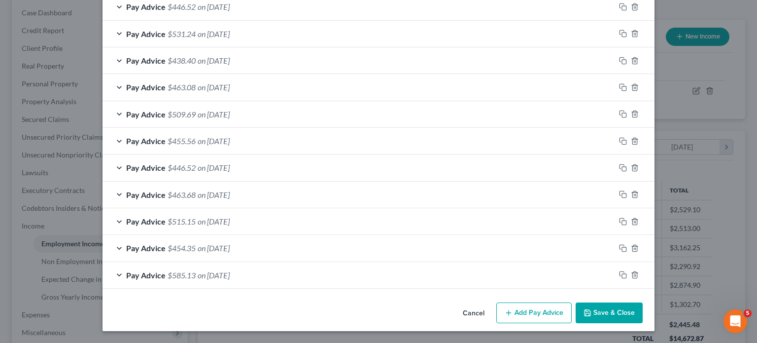
scroll to position [684, 0]
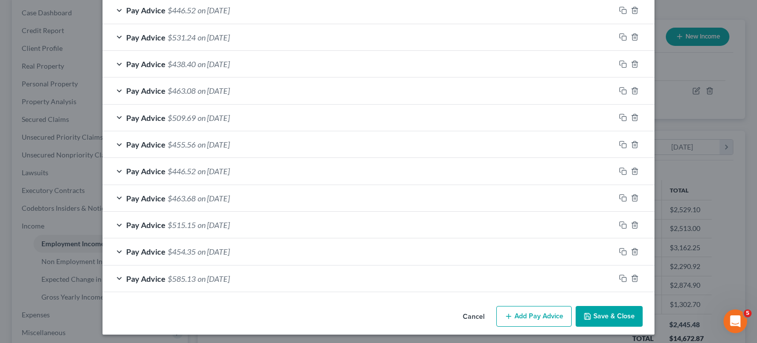
click at [524, 311] on button "Add Pay Advice" at bounding box center [534, 316] width 75 height 21
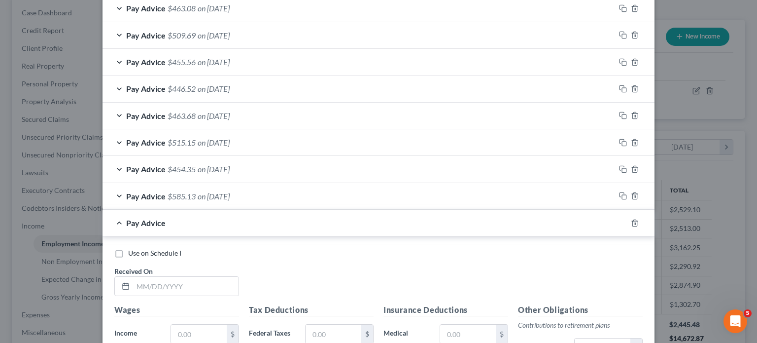
scroll to position [783, 0]
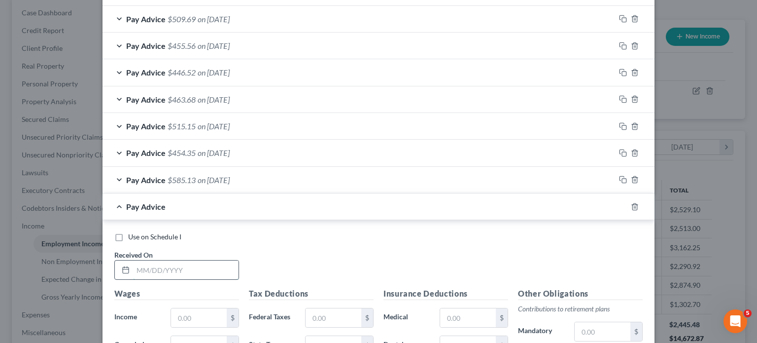
click at [213, 267] on input "text" at bounding box center [186, 269] width 106 height 19
type input "08/22/2025"
click at [193, 311] on input "text" at bounding box center [199, 317] width 56 height 19
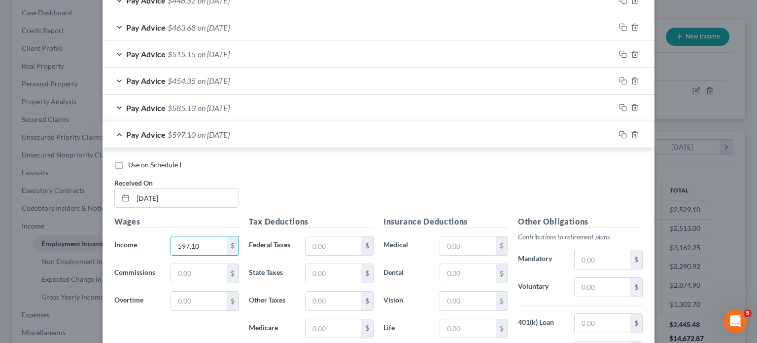
scroll to position [882, 0]
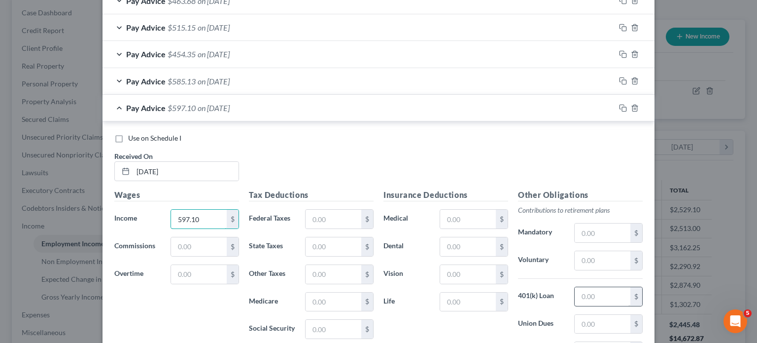
type input "597.10"
click at [593, 296] on input "text" at bounding box center [603, 296] width 56 height 19
type input "17.91"
click at [473, 238] on input "text" at bounding box center [468, 246] width 56 height 19
type input "12.08"
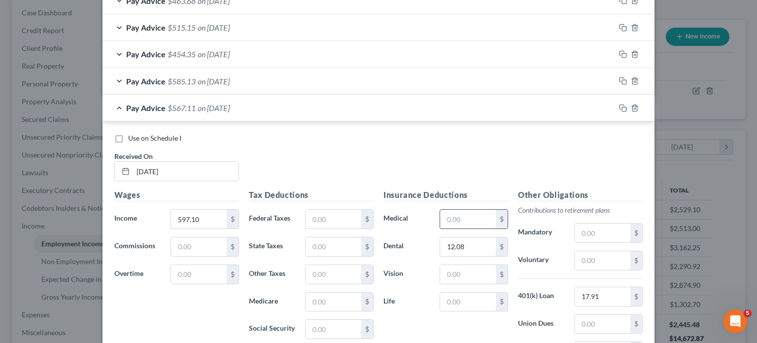
click at [456, 220] on input "text" at bounding box center [468, 219] width 56 height 19
type input "44.65"
click at [459, 271] on input "text" at bounding box center [468, 274] width 56 height 19
type input "2.54"
click at [324, 217] on input "text" at bounding box center [334, 219] width 56 height 19
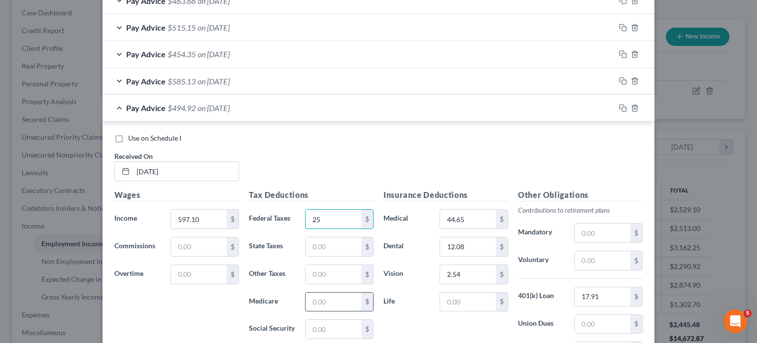
type input "25"
click at [335, 295] on input "text" at bounding box center [334, 301] width 56 height 19
type input "7.80"
click at [336, 323] on input "text" at bounding box center [334, 328] width 56 height 19
type input "33.35"
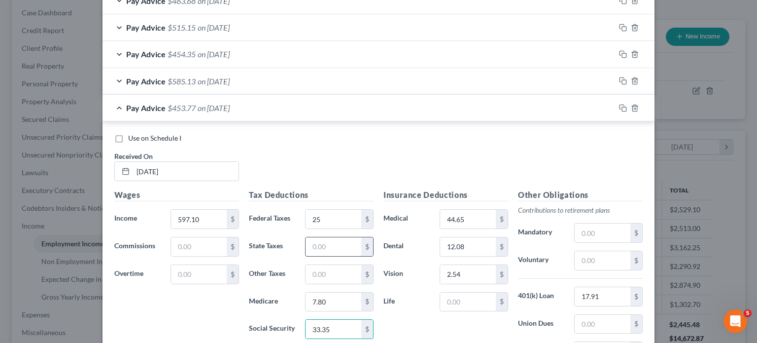
click at [325, 246] on input "text" at bounding box center [334, 246] width 56 height 19
type input "6.82"
click at [319, 278] on input "text" at bounding box center [334, 274] width 56 height 19
type input "6.45"
click at [126, 103] on span "Pay Advice" at bounding box center [145, 107] width 39 height 9
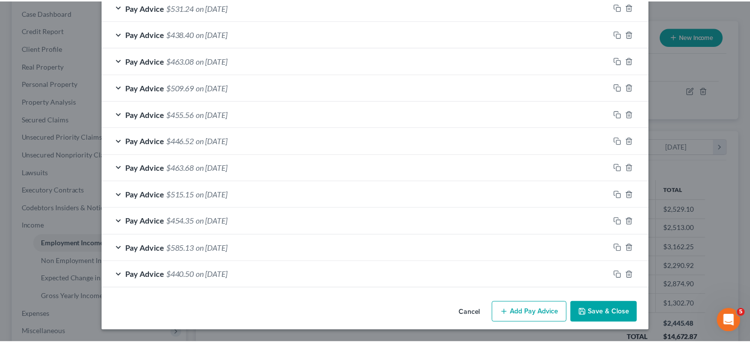
scroll to position [711, 0]
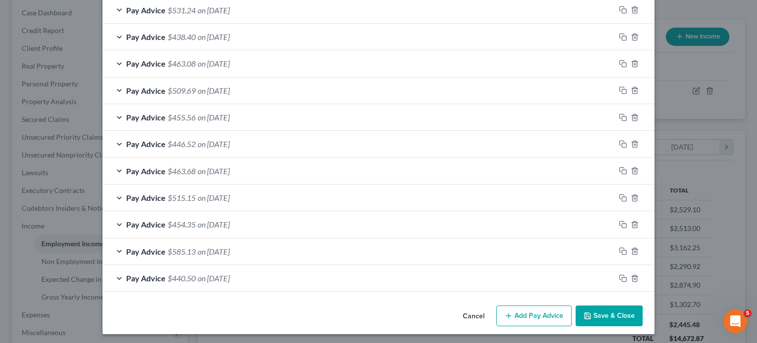
click at [596, 315] on button "Save & Close" at bounding box center [609, 315] width 67 height 21
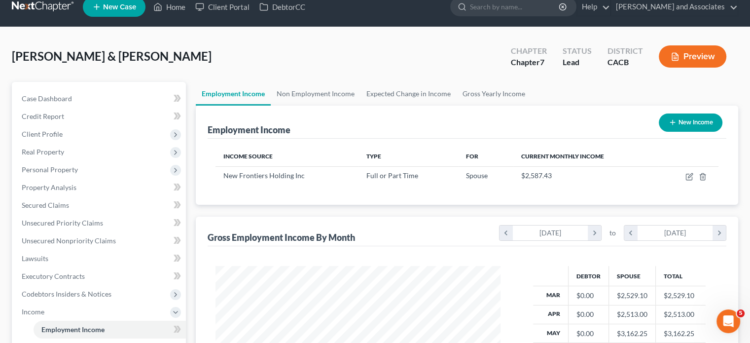
scroll to position [0, 0]
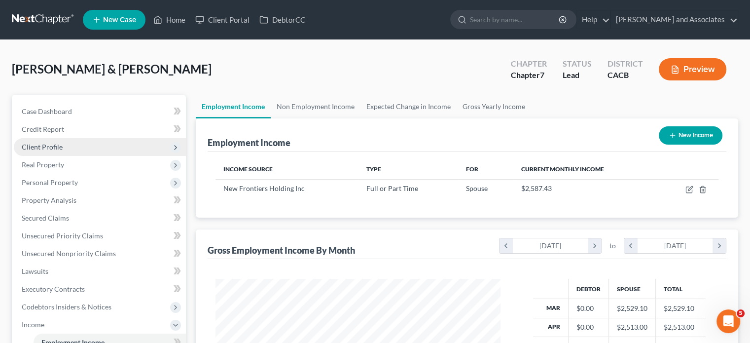
click at [74, 141] on span "Client Profile" at bounding box center [100, 147] width 172 height 18
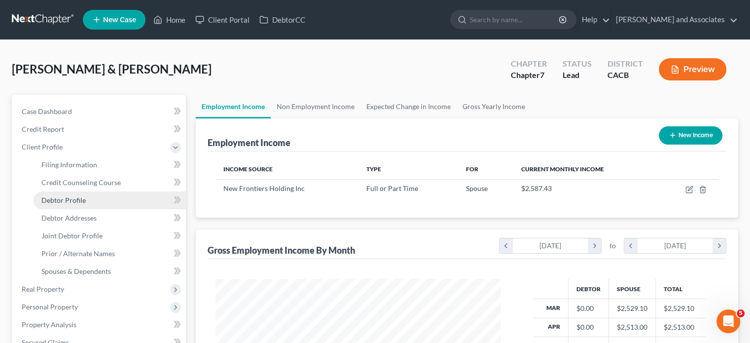
click at [112, 201] on link "Debtor Profile" at bounding box center [110, 200] width 152 height 18
select select "1"
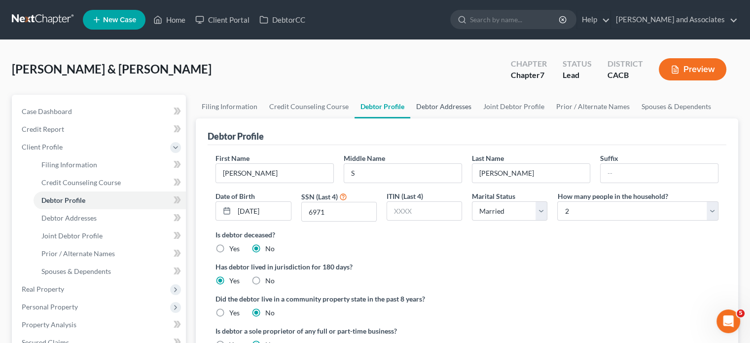
click at [458, 105] on link "Debtor Addresses" at bounding box center [443, 107] width 67 height 24
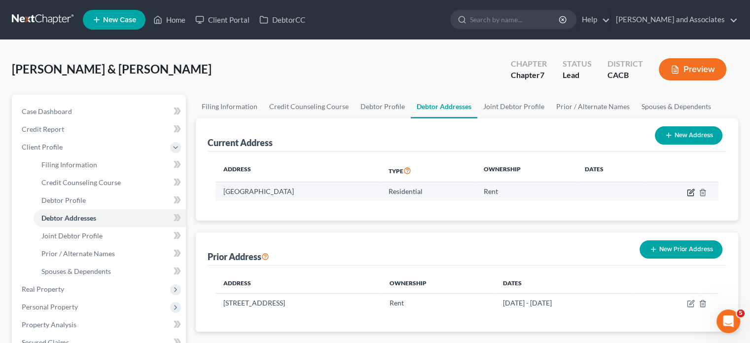
click at [692, 192] on icon "button" at bounding box center [691, 192] width 8 height 8
select select "4"
select select "0"
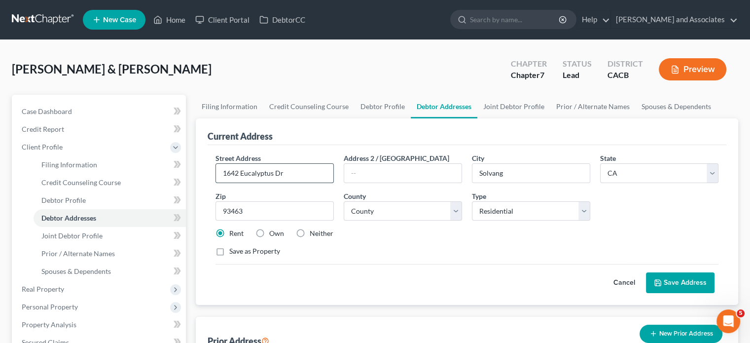
click at [296, 173] on input "1642 Eucalyptus Dr" at bounding box center [274, 173] width 117 height 19
type input "1642 Eucalyptus Dr. Apt 4"
click at [676, 281] on button "Save Address" at bounding box center [680, 282] width 69 height 21
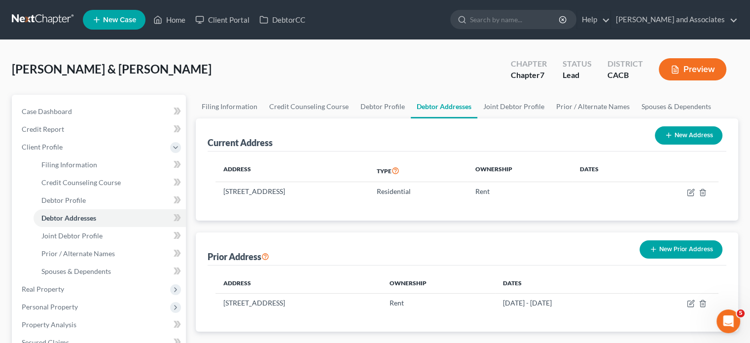
click at [18, 8] on nav "Home New Case Client Portal DebtorCC Michael B. Clayton and Associates daisy@we…" at bounding box center [375, 19] width 750 height 39
click at [59, 18] on link at bounding box center [43, 20] width 63 height 18
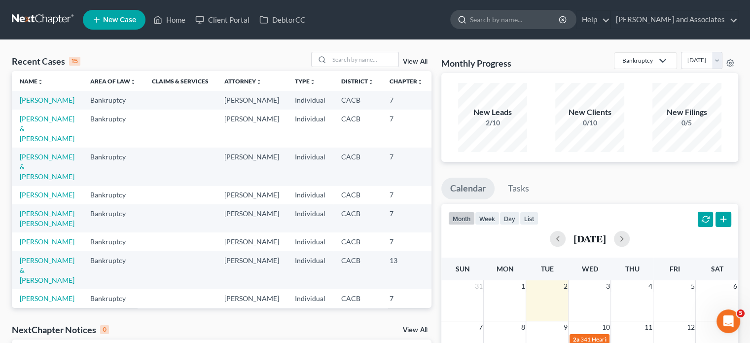
click at [490, 17] on input "search" at bounding box center [515, 19] width 90 height 18
type input "franklin"
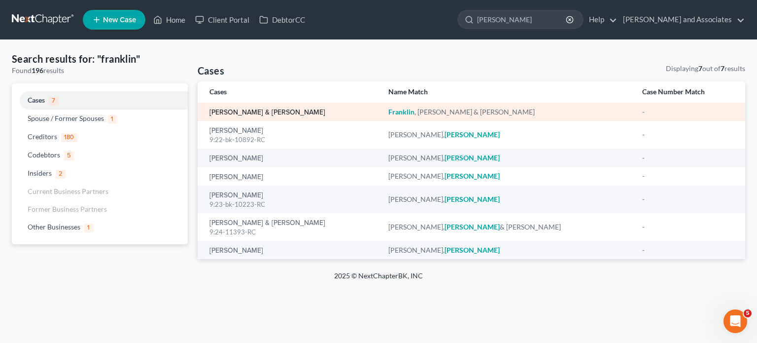
click at [252, 112] on link "Franklin, Billy & Ruth" at bounding box center [268, 112] width 116 height 7
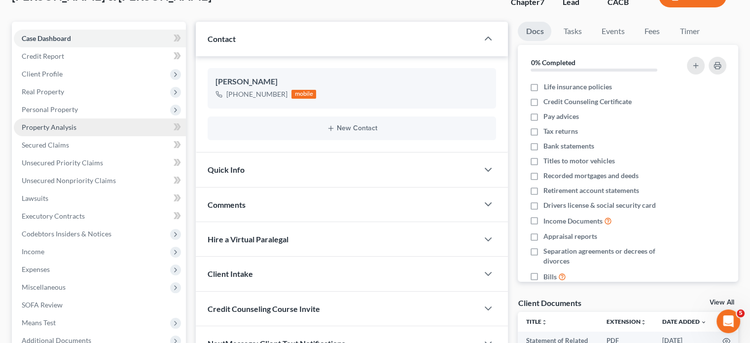
scroll to position [99, 0]
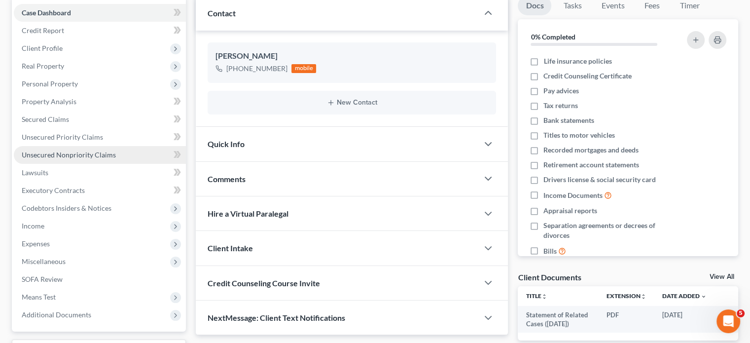
click at [116, 151] on link "Unsecured Nonpriority Claims" at bounding box center [100, 155] width 172 height 18
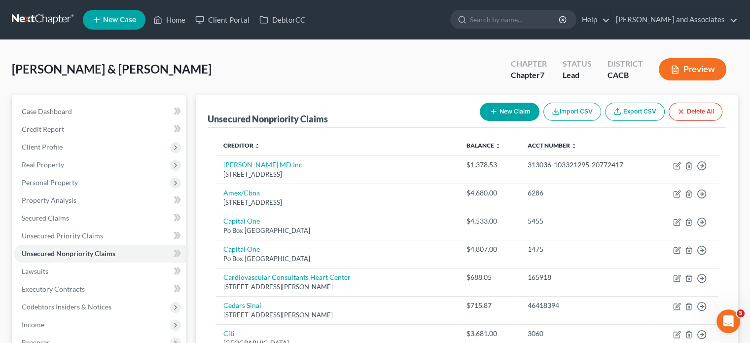
click at [32, 17] on link at bounding box center [43, 20] width 63 height 18
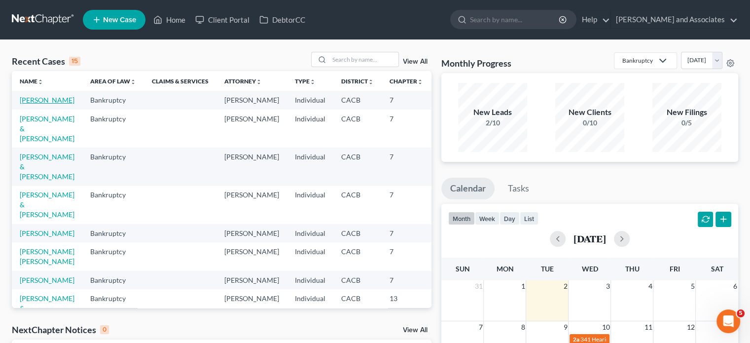
click at [25, 102] on link "[PERSON_NAME]" at bounding box center [47, 100] width 55 height 8
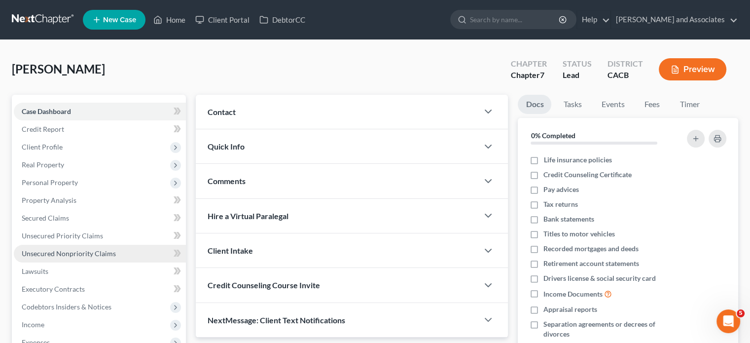
click at [99, 254] on span "Unsecured Nonpriority Claims" at bounding box center [69, 253] width 94 height 8
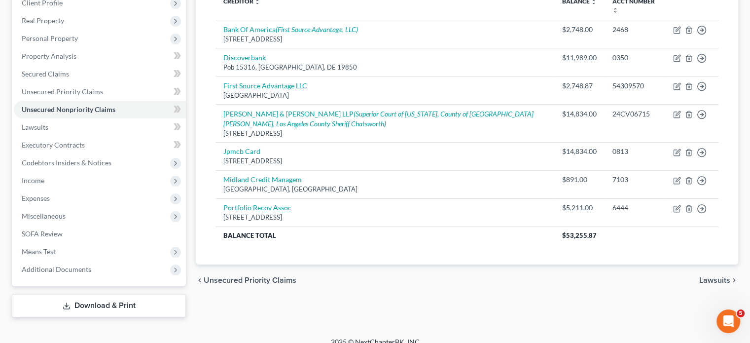
scroll to position [155, 0]
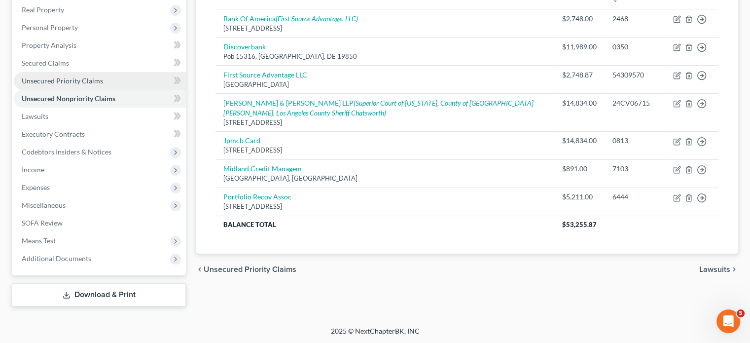
click at [120, 79] on link "Unsecured Priority Claims" at bounding box center [100, 81] width 172 height 18
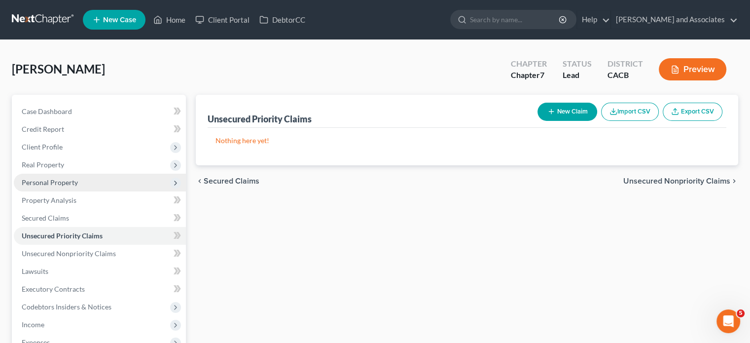
click at [42, 179] on span "Personal Property" at bounding box center [50, 182] width 56 height 8
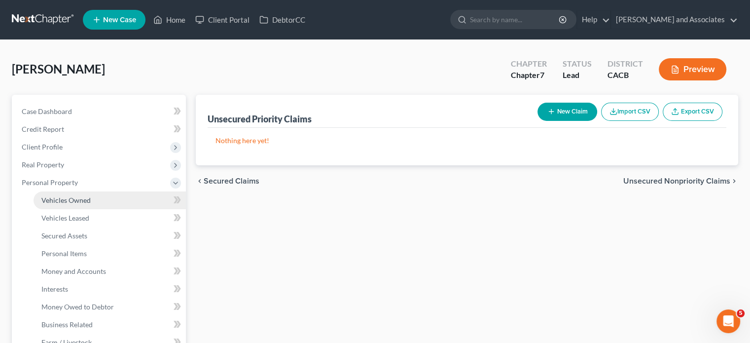
click at [57, 199] on span "Vehicles Owned" at bounding box center [65, 200] width 49 height 8
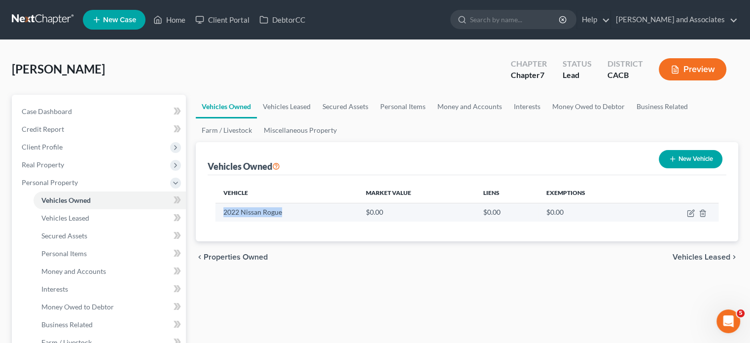
drag, startPoint x: 285, startPoint y: 214, endPoint x: 219, endPoint y: 215, distance: 66.1
click at [219, 215] on td "2022 Nissan Rogue" at bounding box center [286, 212] width 142 height 19
click at [690, 214] on icon "button" at bounding box center [691, 213] width 8 height 8
select select "0"
select select "4"
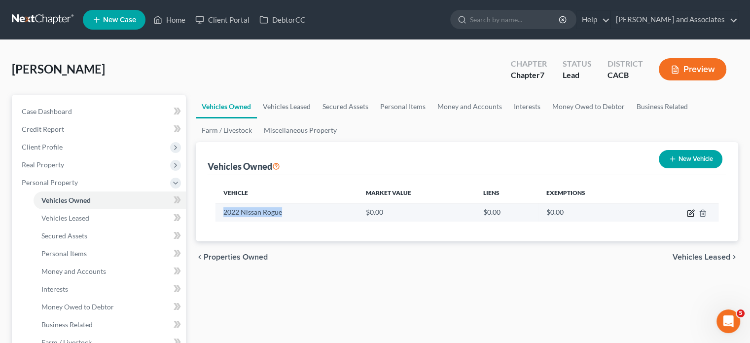
select select "2"
select select "0"
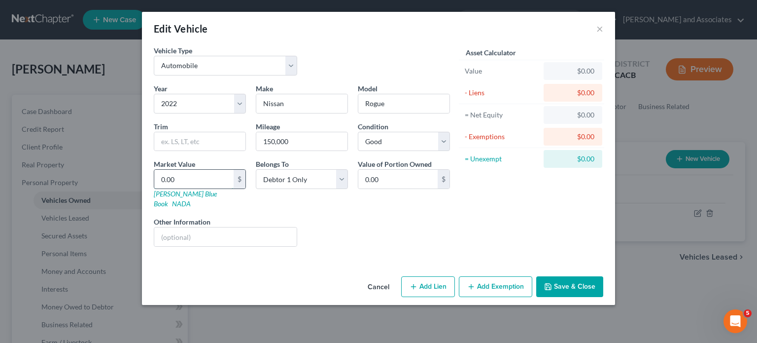
type input "7"
type input "7.00"
type input "75"
type input "75.00"
type input "758"
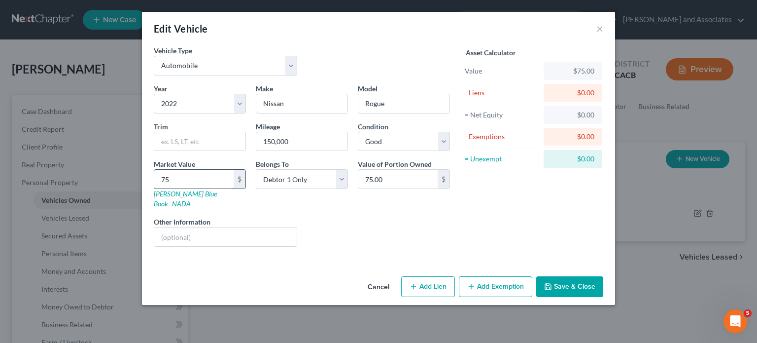
type input "758.00"
type input "7580"
type input "7,580.00"
click at [501, 272] on div "Cancel Add Lien Add Lease Add Exemption Save & Close" at bounding box center [378, 288] width 473 height 33
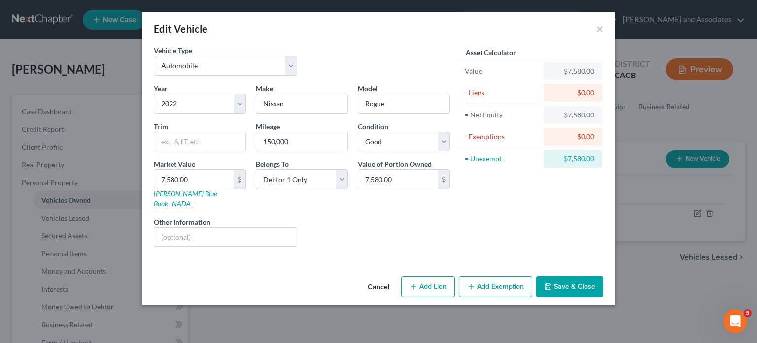
click at [500, 276] on button "Add Exemption" at bounding box center [495, 286] width 73 height 21
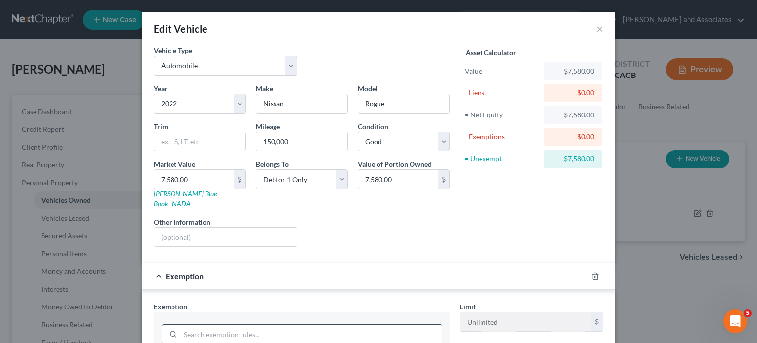
click at [366, 324] on input "search" at bounding box center [310, 333] width 261 height 19
type input "n"
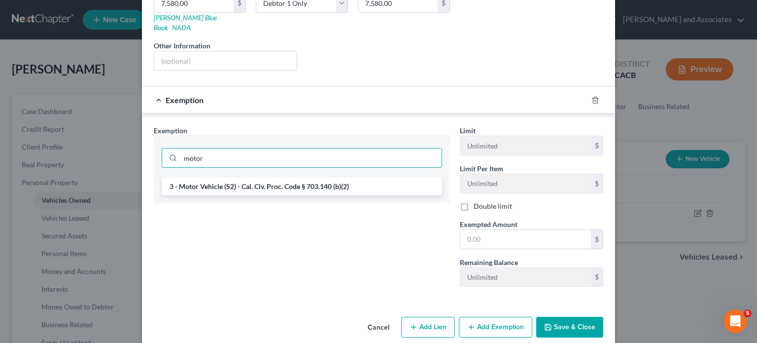
scroll to position [178, 0]
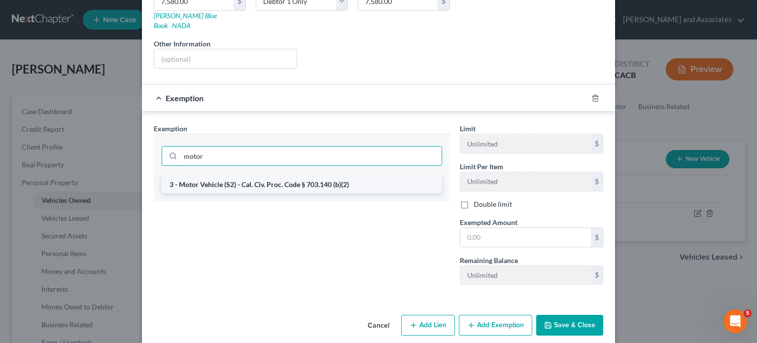
type input "motor"
click at [319, 176] on li "3 - Motor Vehicle (S2) - Cal. Civ. Proc. Code § 703.140 (b)(2)" at bounding box center [302, 185] width 281 height 18
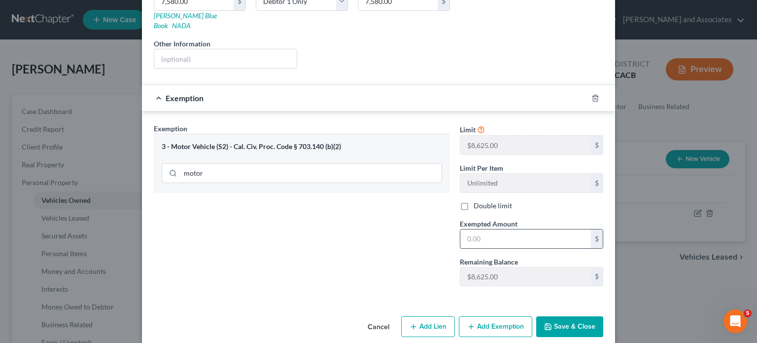
click at [513, 232] on input "text" at bounding box center [526, 238] width 131 height 19
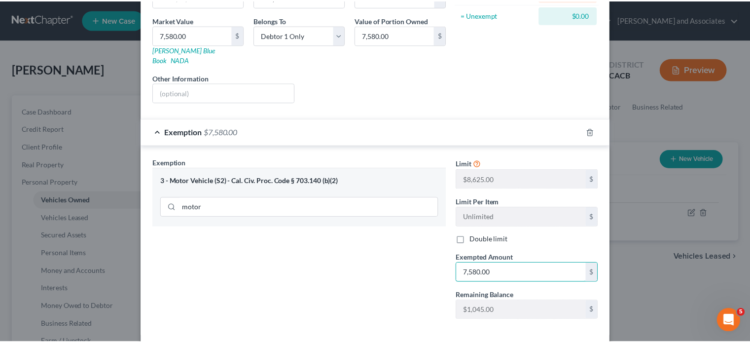
scroll to position [179, 0]
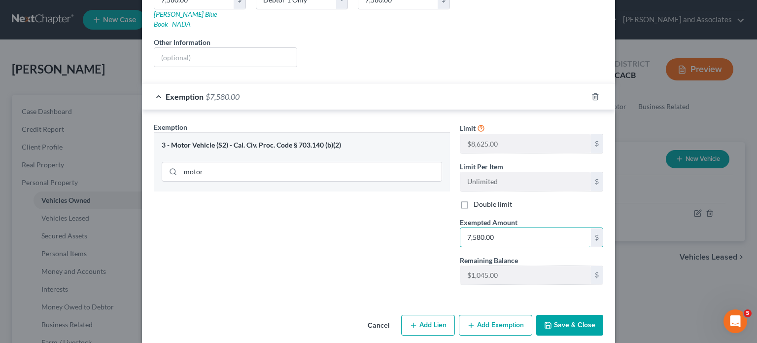
type input "7,580.00"
click at [547, 321] on icon "button" at bounding box center [548, 325] width 8 height 8
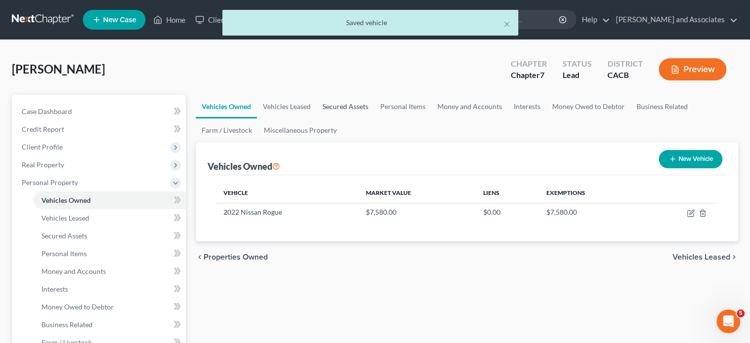
click at [354, 107] on link "Secured Assets" at bounding box center [346, 107] width 58 height 24
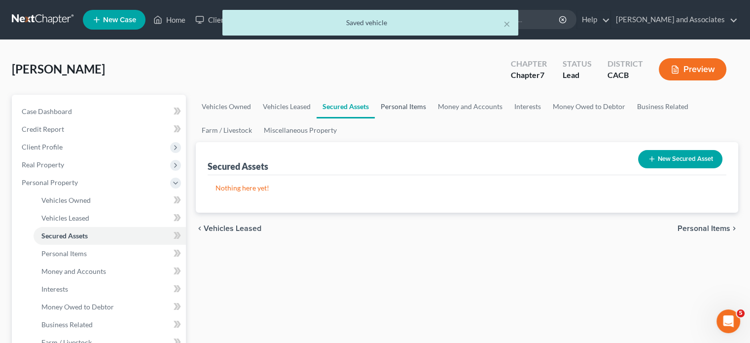
click at [380, 106] on link "Personal Items" at bounding box center [403, 107] width 57 height 24
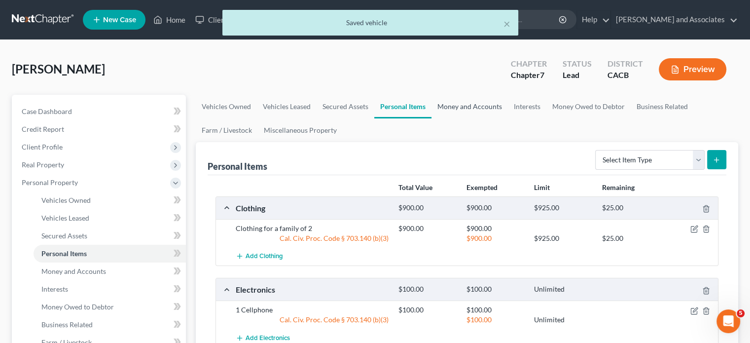
click at [483, 112] on link "Money and Accounts" at bounding box center [469, 107] width 76 height 24
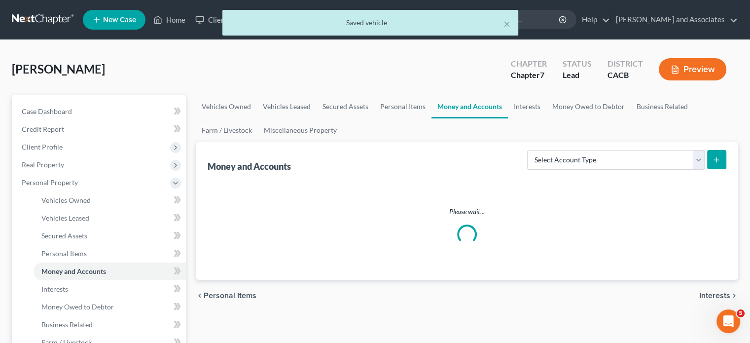
scroll to position [197, 0]
